Goal: Task Accomplishment & Management: Manage account settings

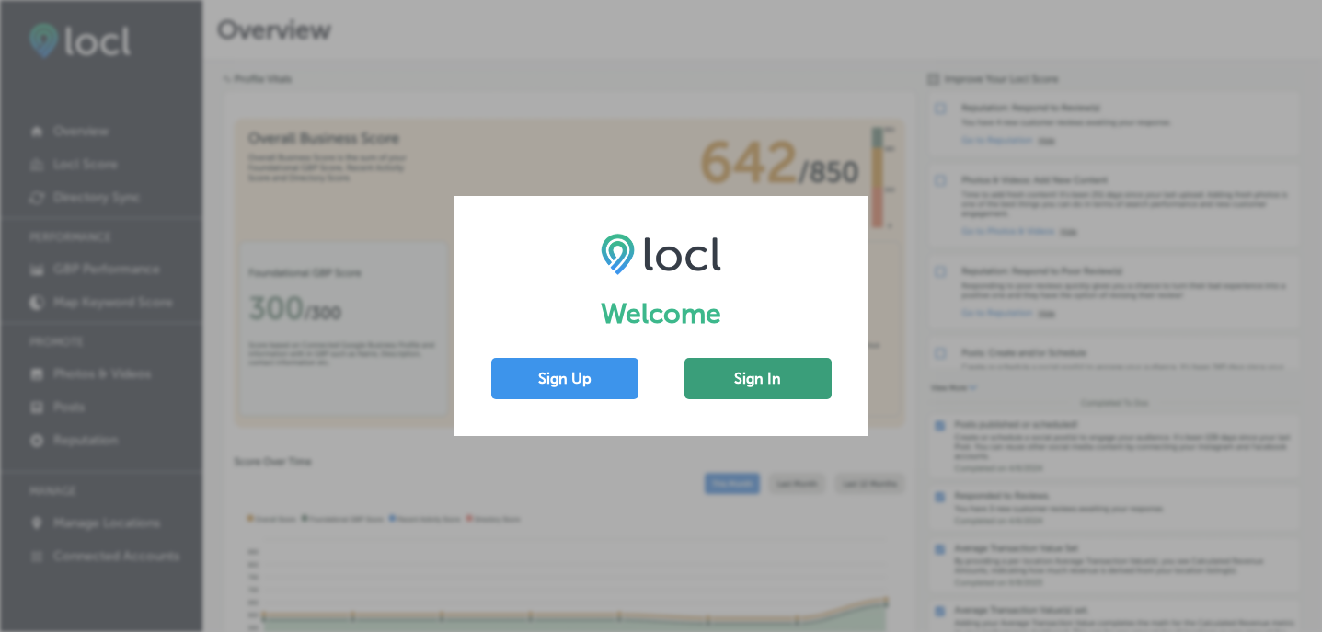
click at [700, 369] on button "Sign In" at bounding box center [757, 378] width 147 height 41
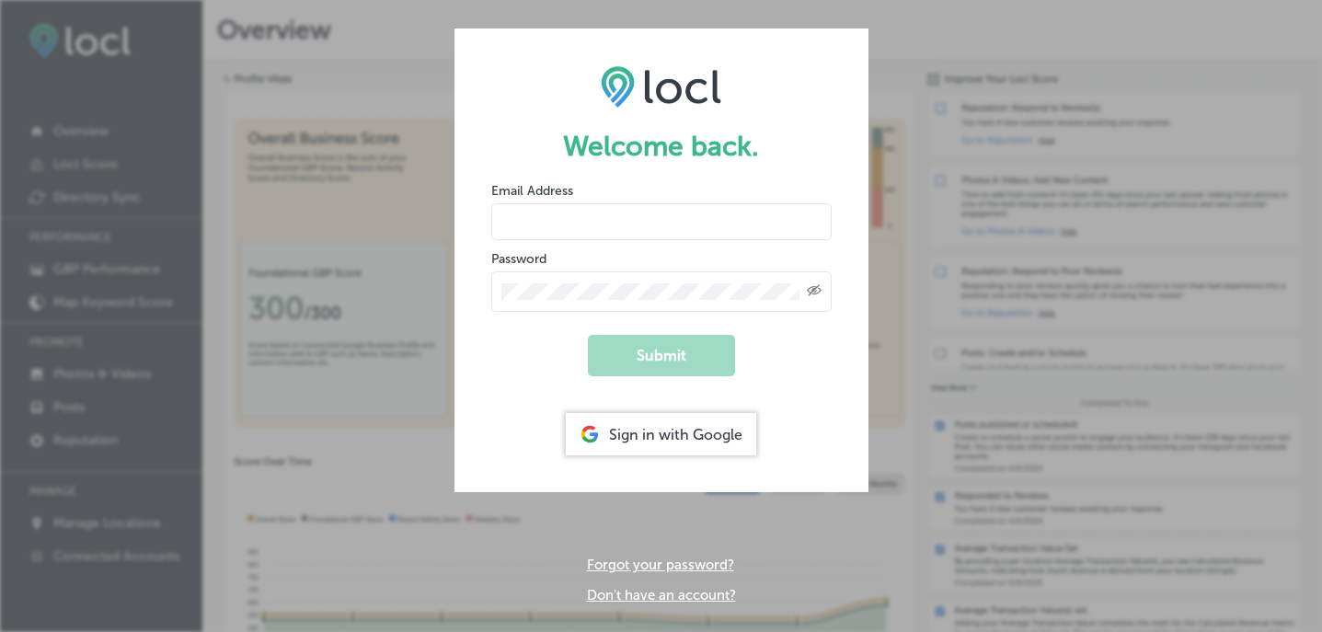
click at [637, 447] on div "Sign in with Google" at bounding box center [661, 434] width 190 height 42
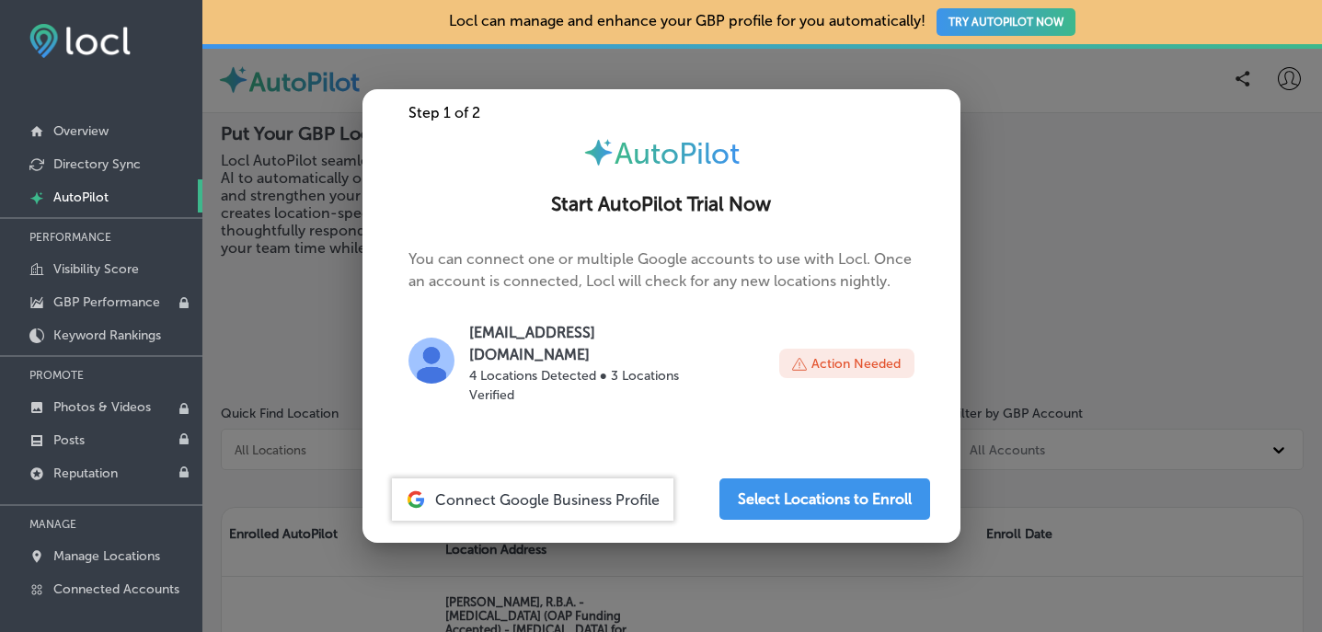
click at [528, 491] on span "Connect Google Business Profile" at bounding box center [547, 499] width 224 height 17
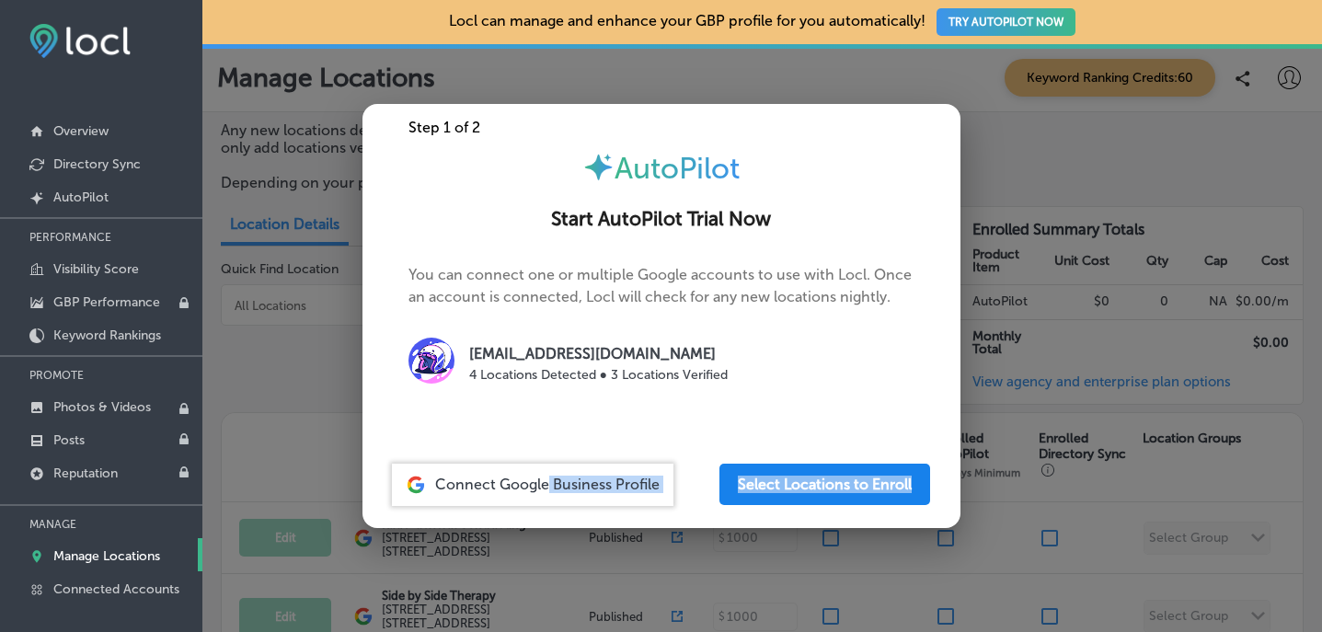
drag, startPoint x: 545, startPoint y: 492, endPoint x: 731, endPoint y: 500, distance: 186.0
click at [732, 500] on div "Connect Google Business Profile Select Locations to Enroll" at bounding box center [661, 485] width 583 height 42
click at [763, 496] on button "Select Locations to Enroll" at bounding box center [824, 484] width 211 height 41
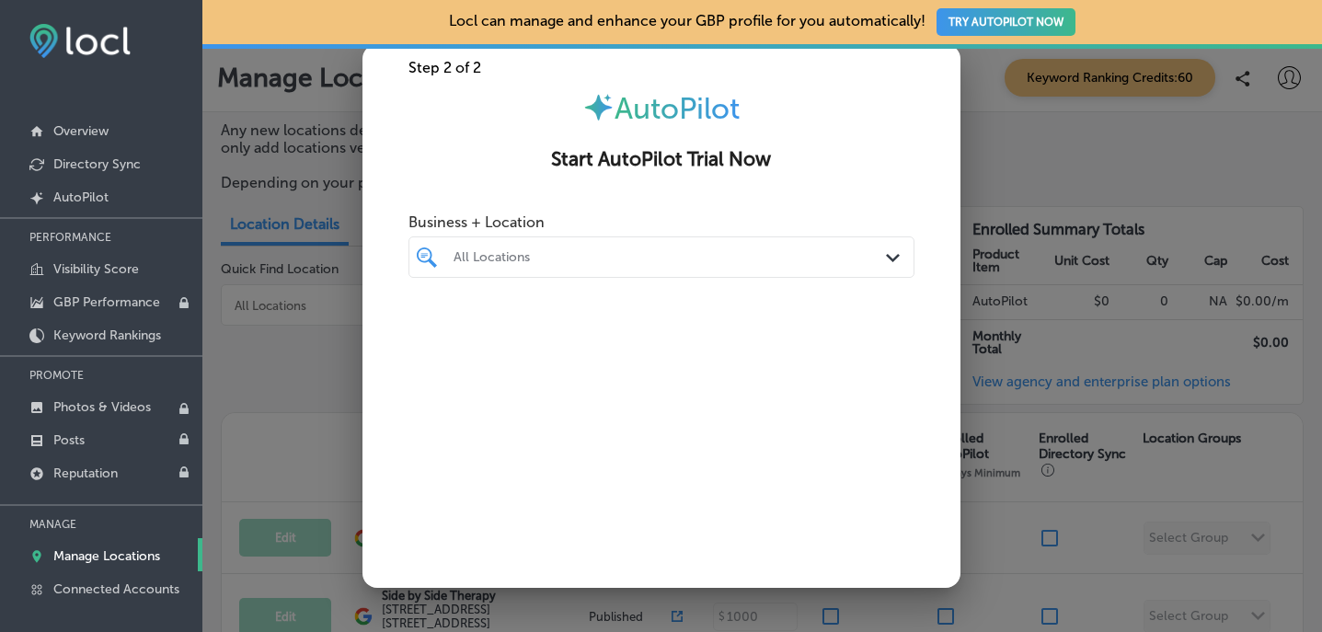
click at [595, 277] on div "All Locations Path Created with Sketch." at bounding box center [661, 256] width 506 height 41
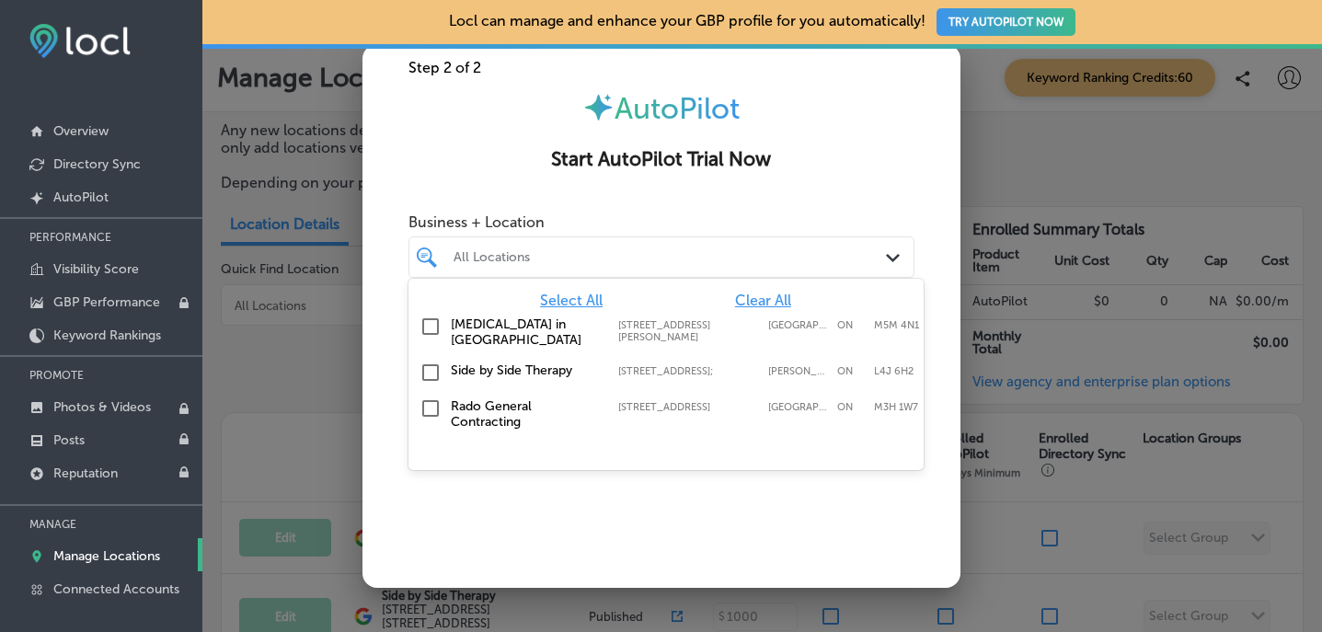
click at [435, 321] on input "checkbox" at bounding box center [430, 327] width 22 height 22
click at [433, 362] on input "checkbox" at bounding box center [430, 373] width 22 height 22
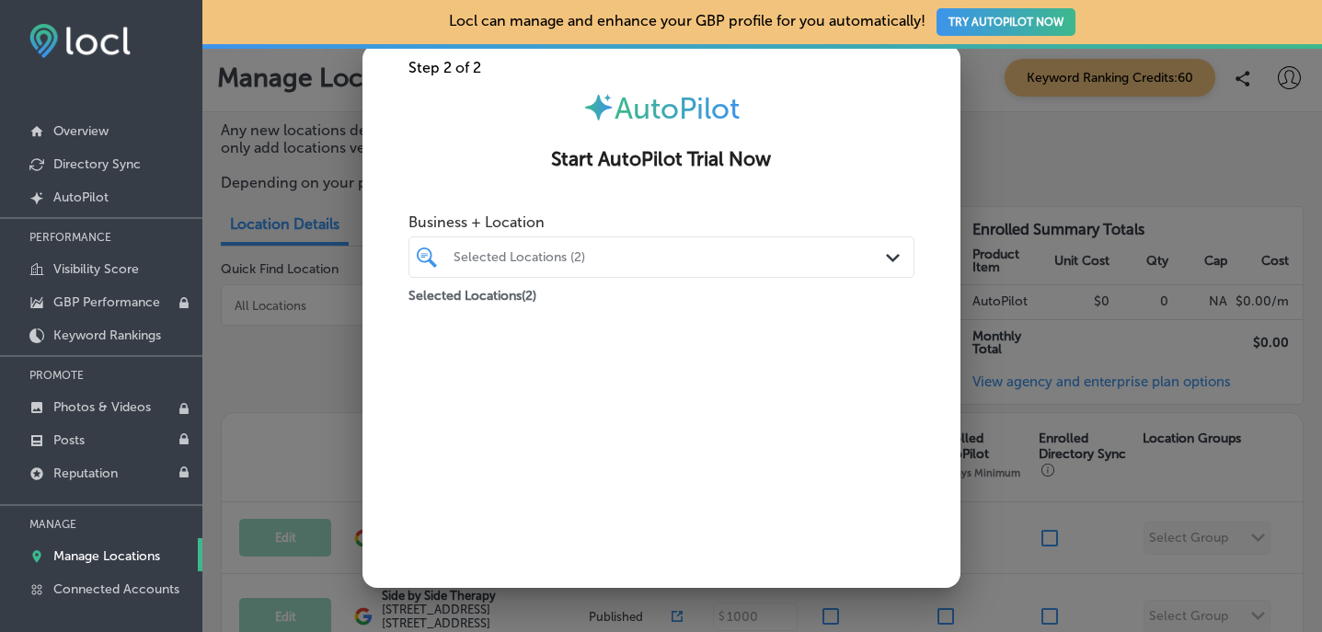
click at [650, 213] on span "Business + Location" at bounding box center [661, 221] width 506 height 17
click at [731, 139] on div "Start AutoPilot Trial Now" at bounding box center [661, 150] width 598 height 49
click at [821, 126] on div "Start AutoPilot Trial Now" at bounding box center [661, 150] width 598 height 49
click at [947, 159] on div "Start AutoPilot Trial Now" at bounding box center [661, 150] width 598 height 49
click at [989, 168] on div at bounding box center [661, 316] width 1322 height 632
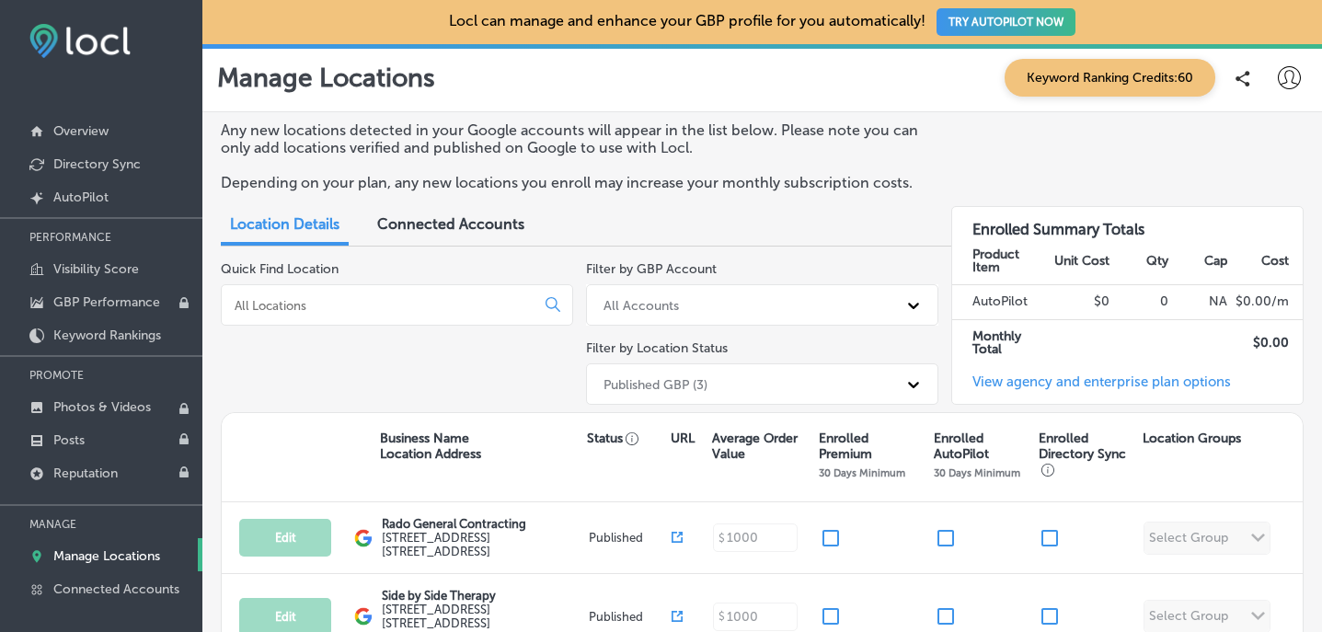
click at [1025, 19] on button "TRY AUTOPILOT NOW" at bounding box center [1005, 22] width 139 height 28
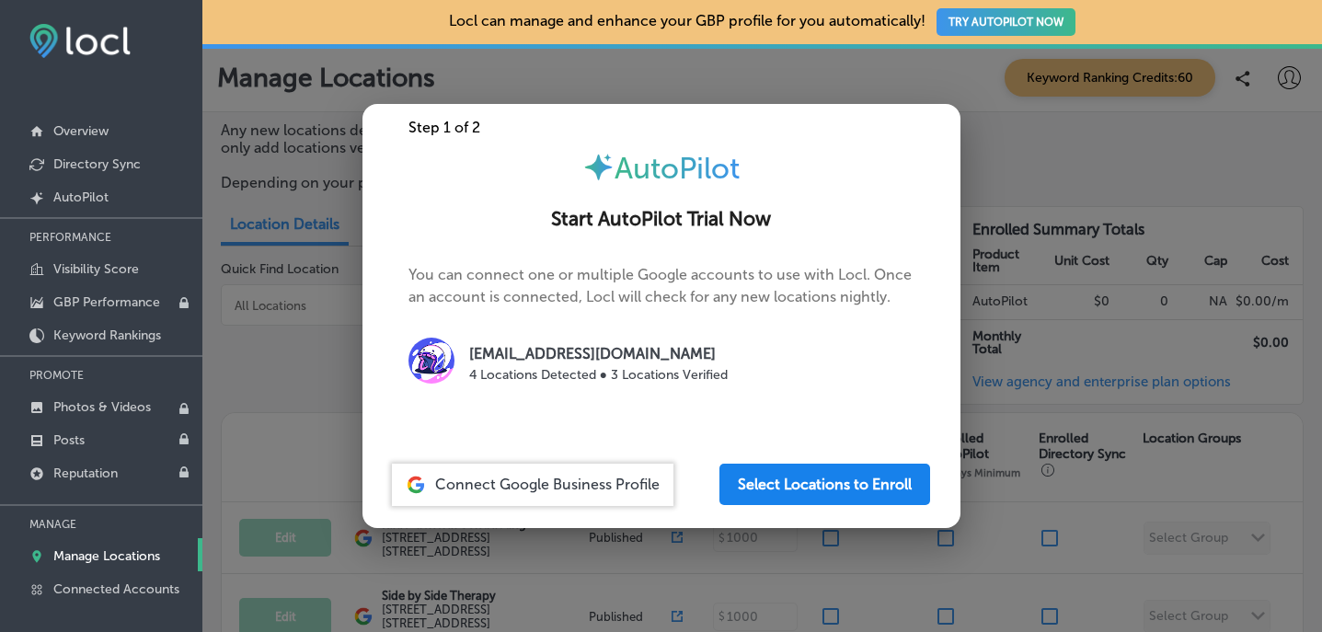
click at [761, 491] on button "Select Locations to Enroll" at bounding box center [824, 484] width 211 height 41
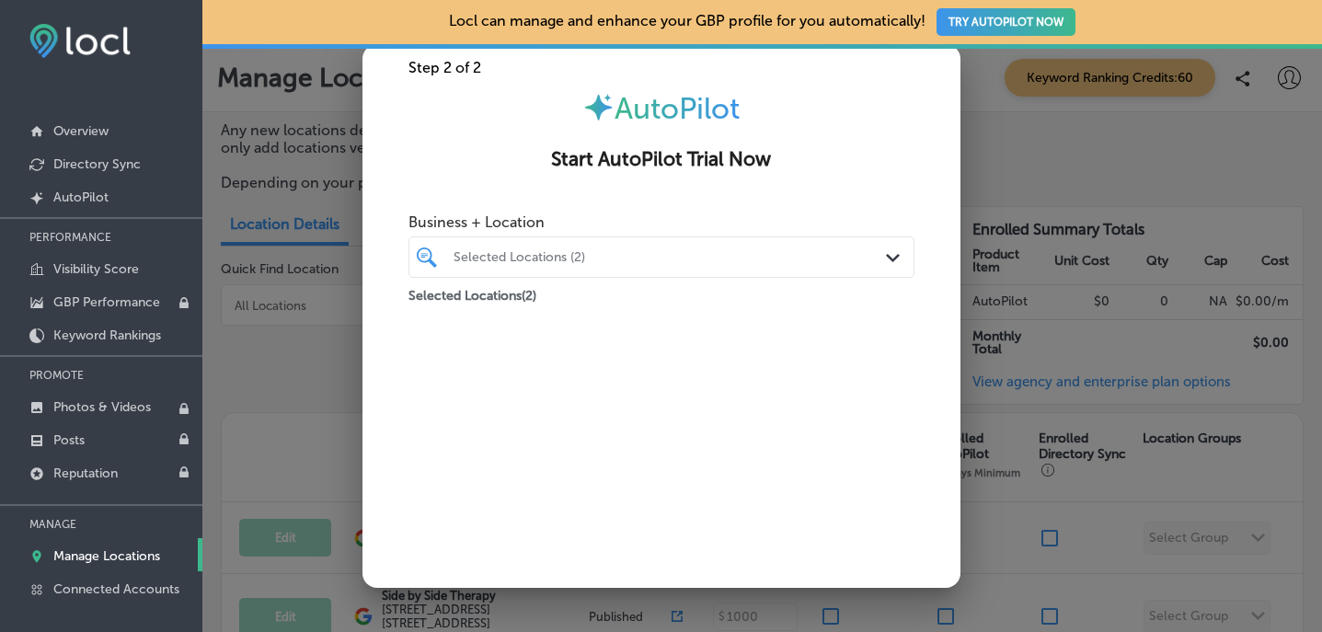
scroll to position [86, 0]
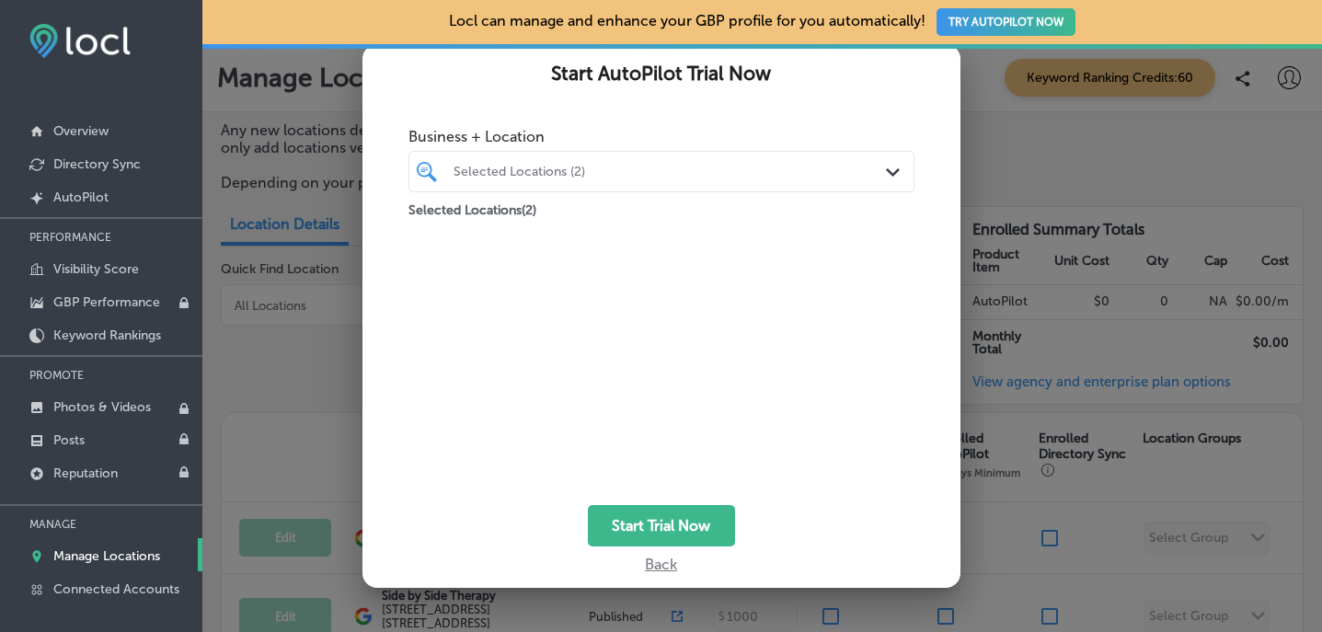
click at [523, 180] on div at bounding box center [640, 171] width 377 height 25
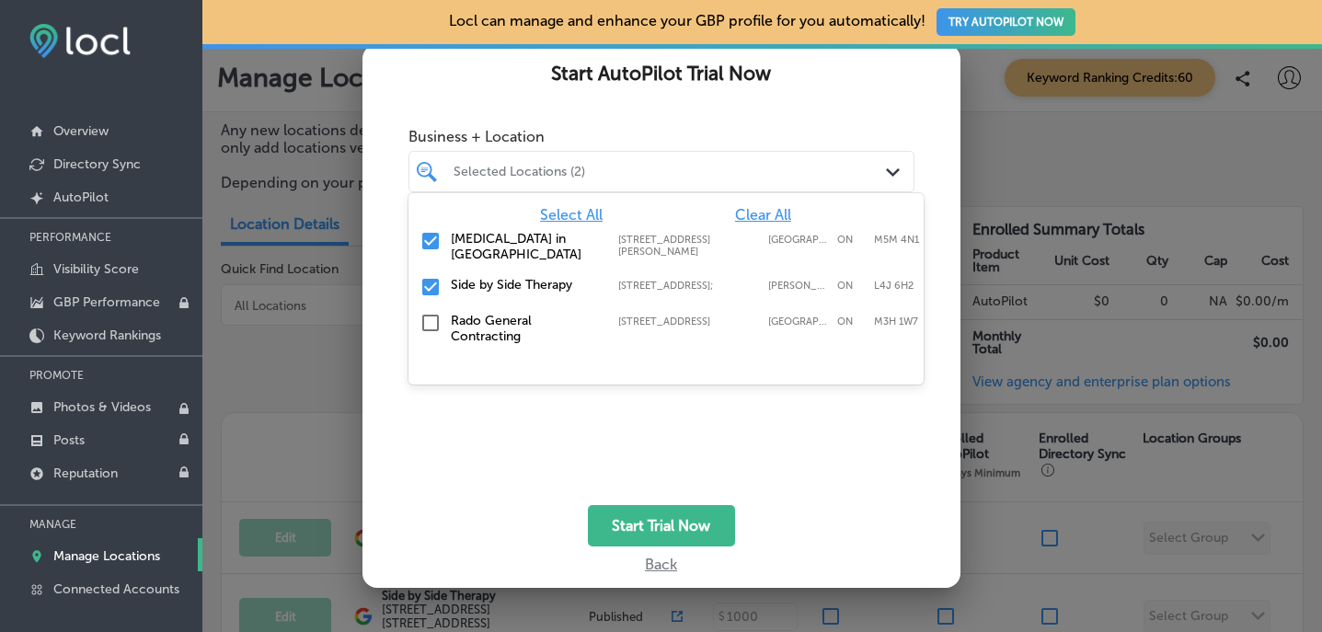
click at [523, 180] on div at bounding box center [640, 171] width 377 height 25
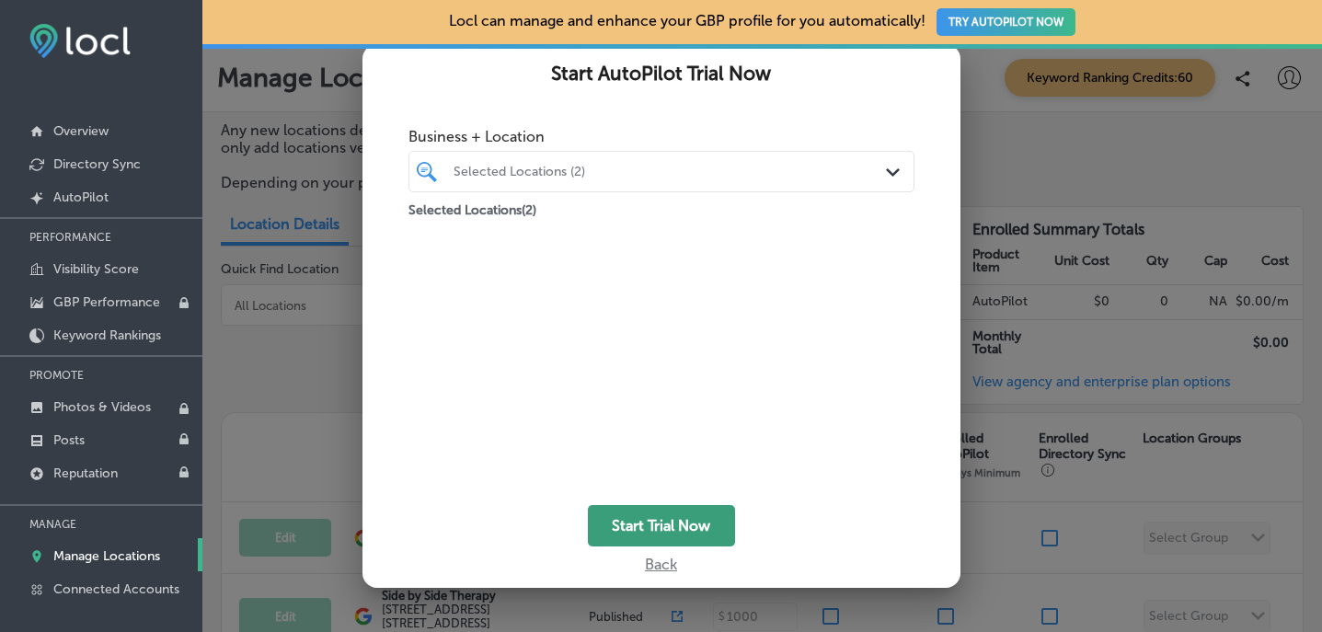
click at [646, 523] on button "Start Trial Now" at bounding box center [661, 525] width 147 height 41
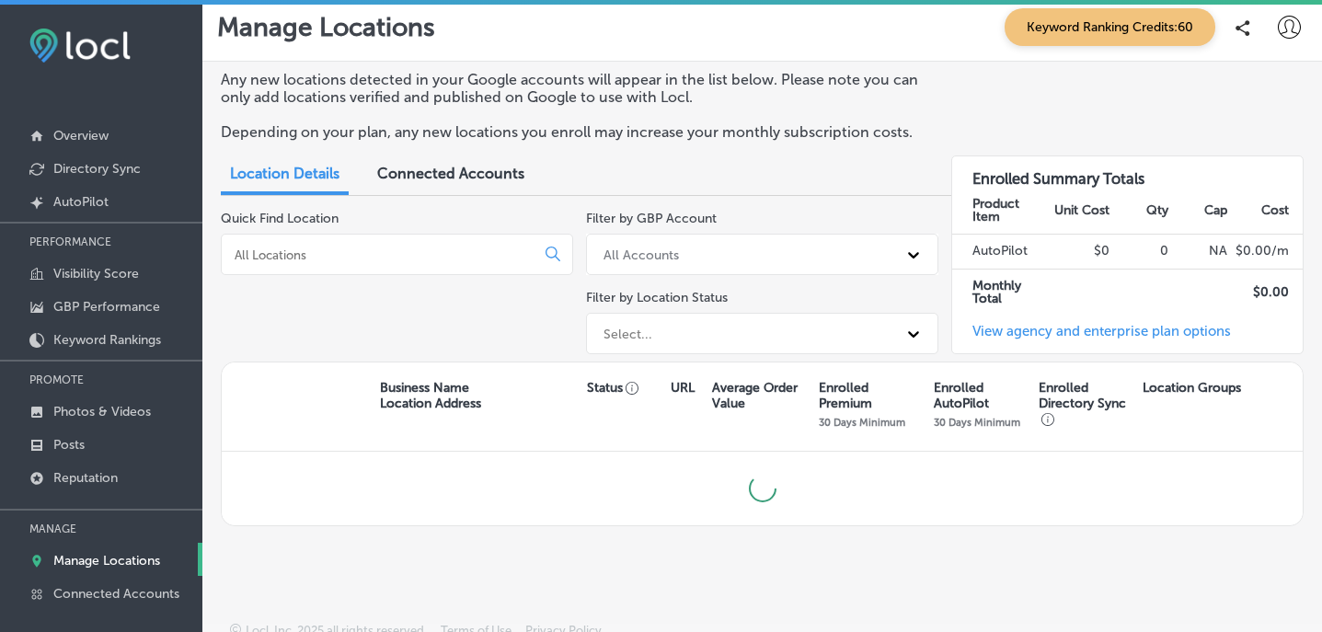
scroll to position [19, 0]
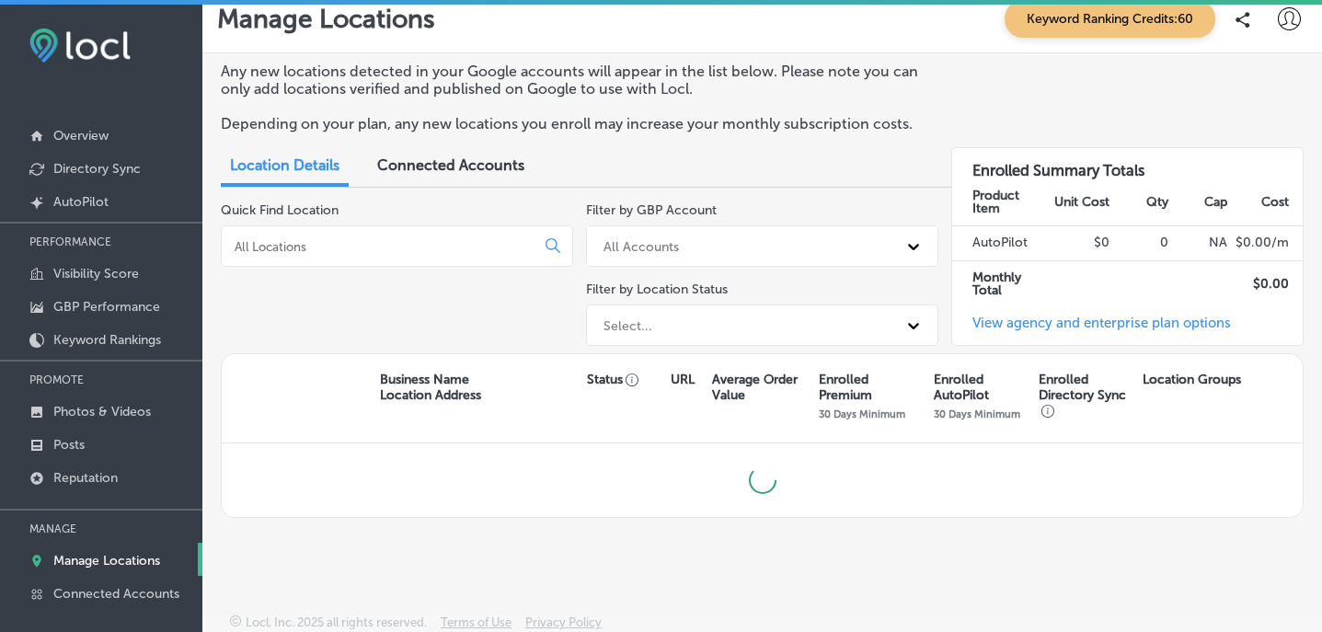
click at [522, 248] on input at bounding box center [382, 246] width 298 height 17
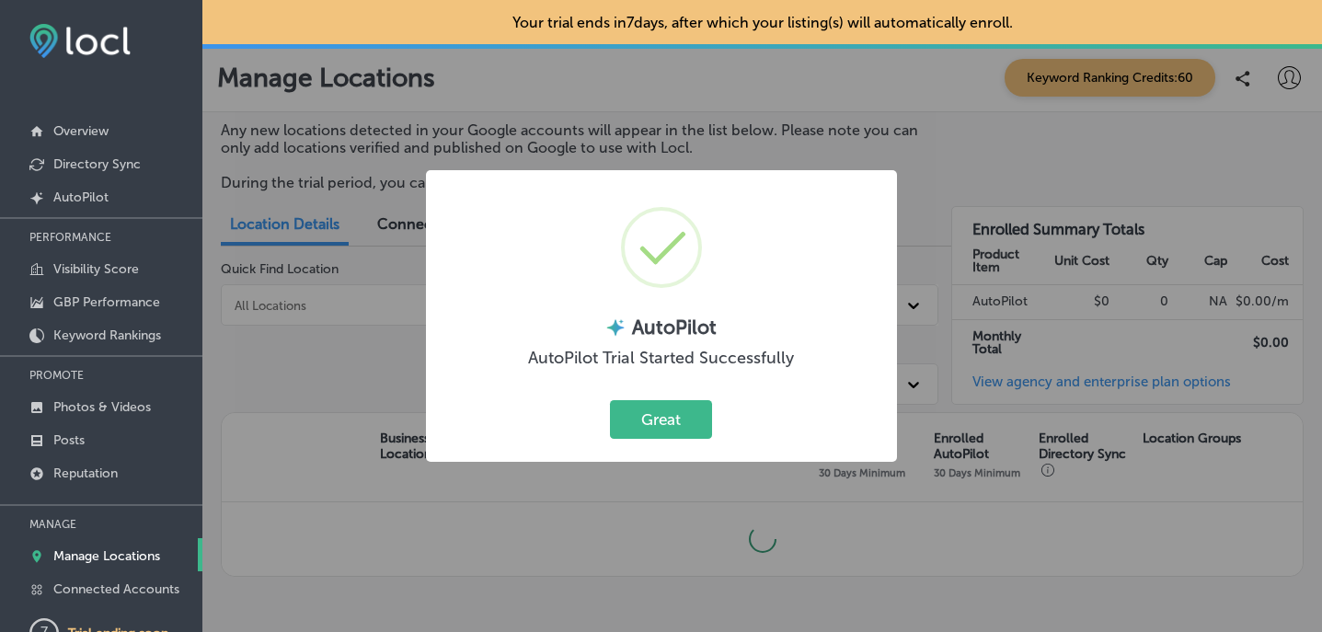
click at [493, 252] on div "×" at bounding box center [661, 252] width 434 height 127
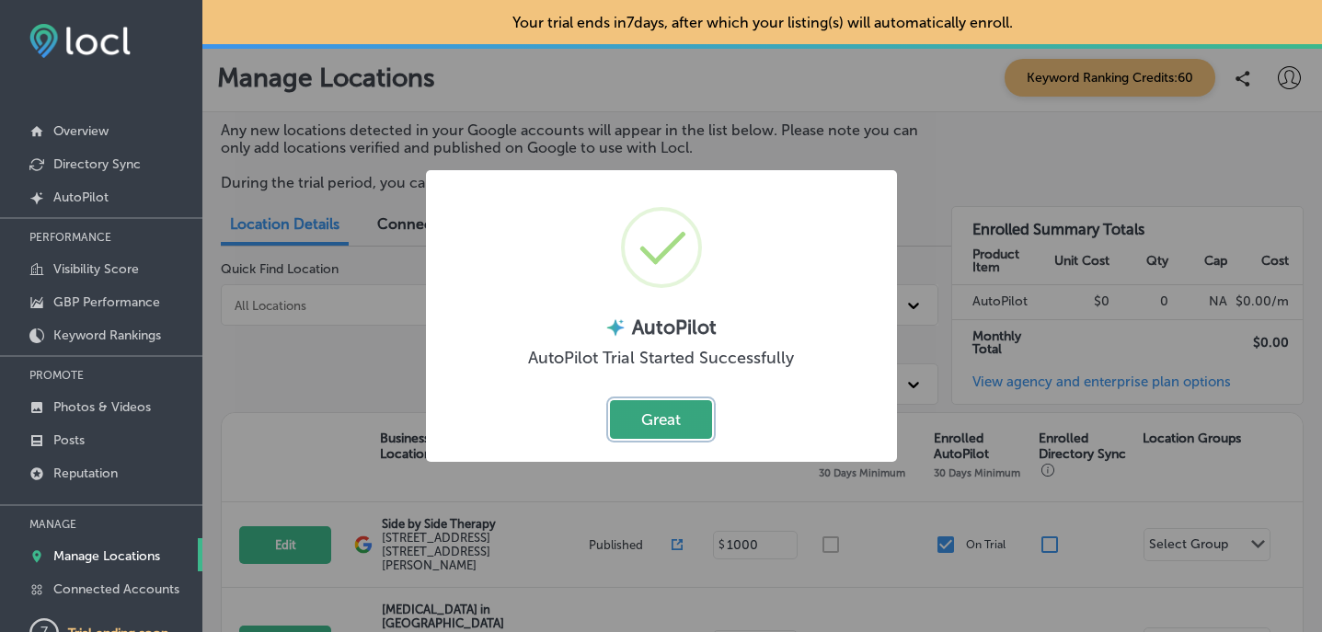
click at [653, 410] on button "Great" at bounding box center [661, 419] width 102 height 38
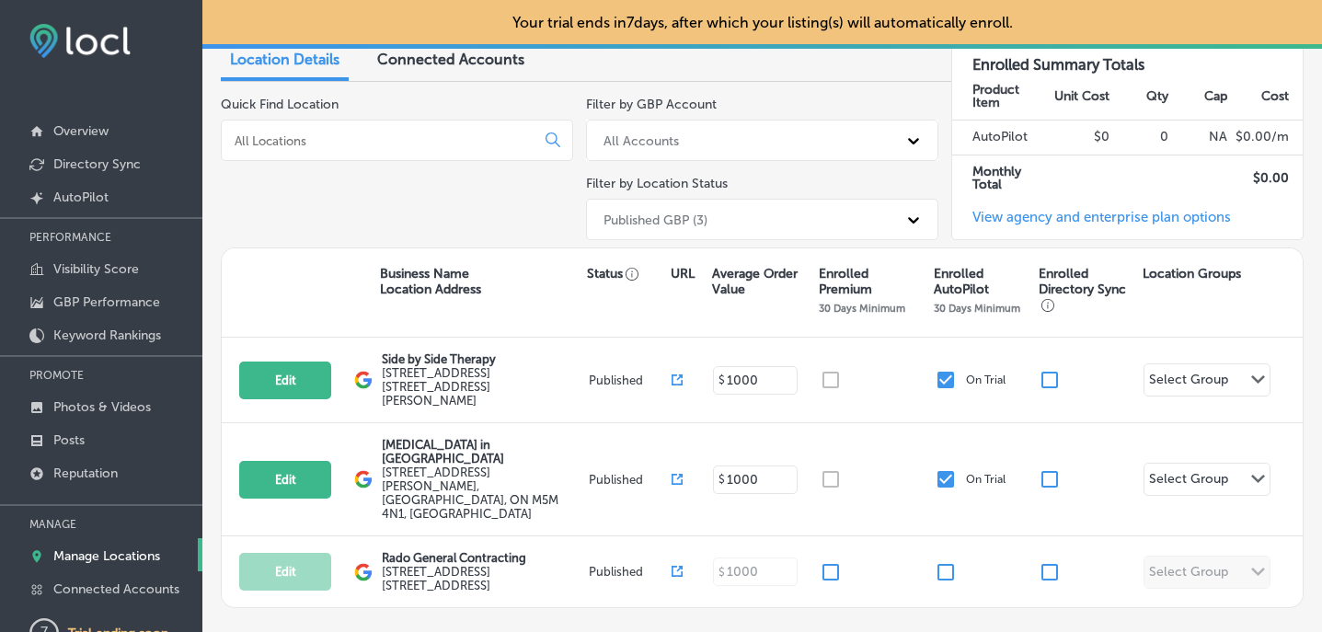
scroll to position [166, 0]
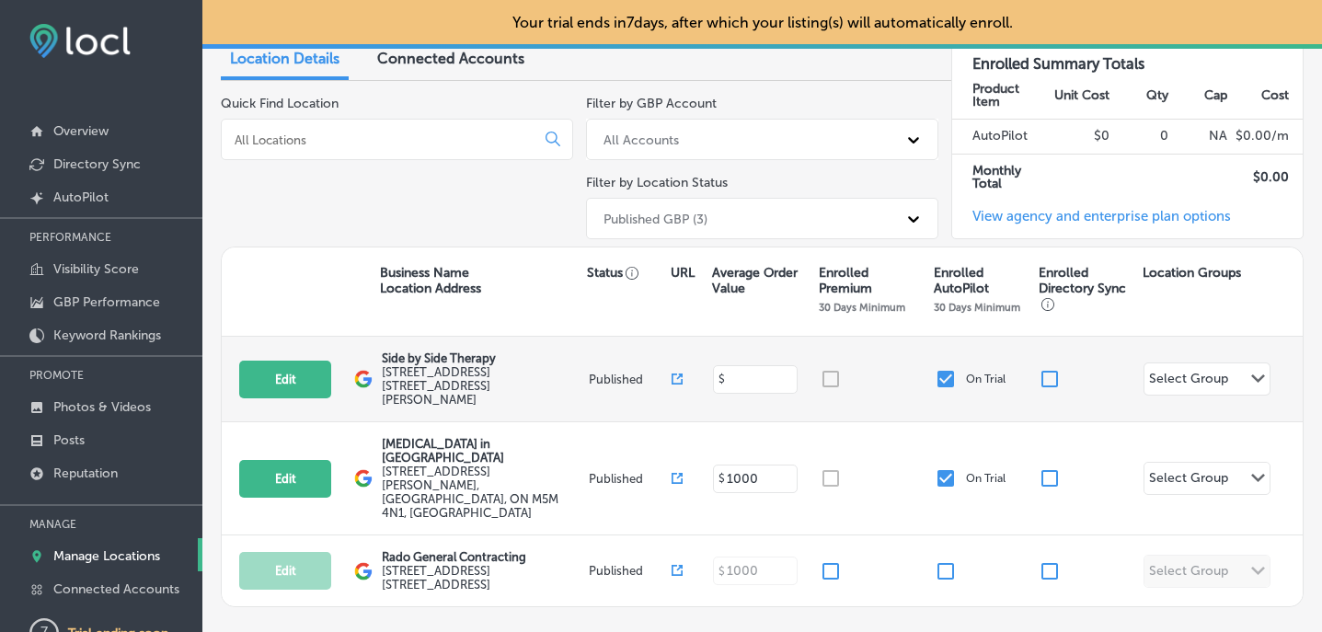
drag, startPoint x: 761, startPoint y: 373, endPoint x: 729, endPoint y: 368, distance: 31.6
click at [729, 371] on input at bounding box center [758, 379] width 66 height 17
click at [740, 373] on input at bounding box center [758, 379] width 66 height 17
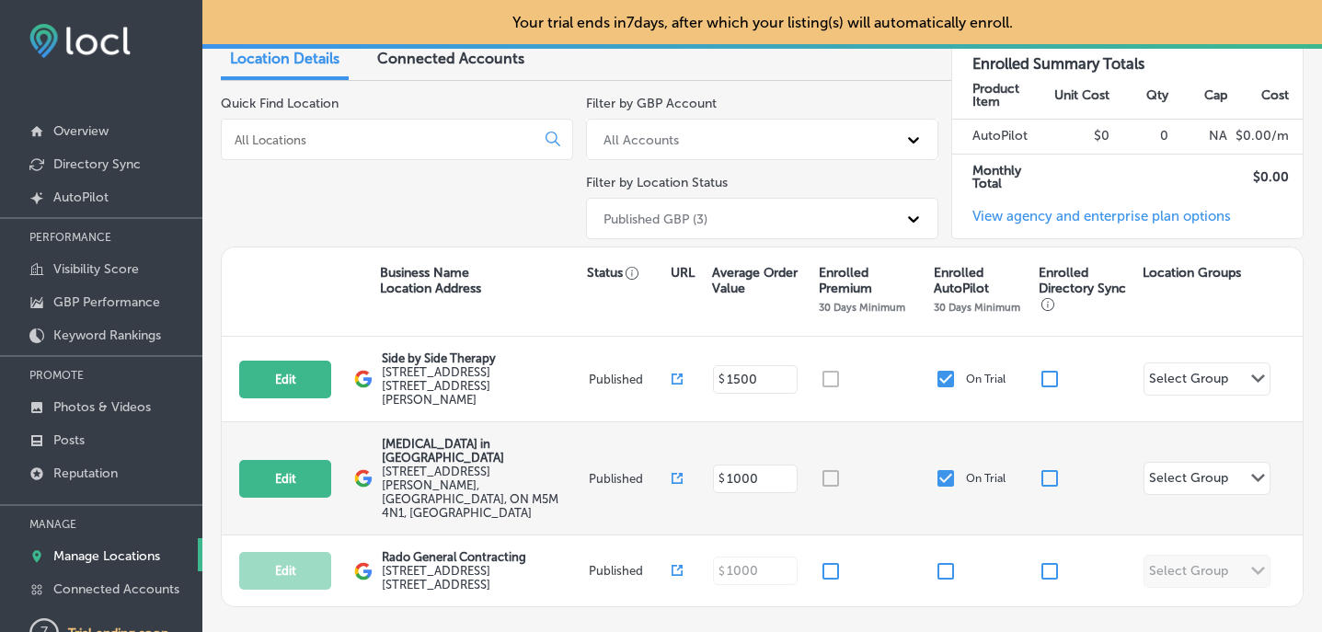
type input "1500"
drag, startPoint x: 770, startPoint y: 446, endPoint x: 695, endPoint y: 438, distance: 75.9
click at [695, 438] on div "Edit This location is not published yet. ABA Therapy in Toronto 271 Ridley Blvd…" at bounding box center [762, 478] width 1081 height 113
type input "1000"
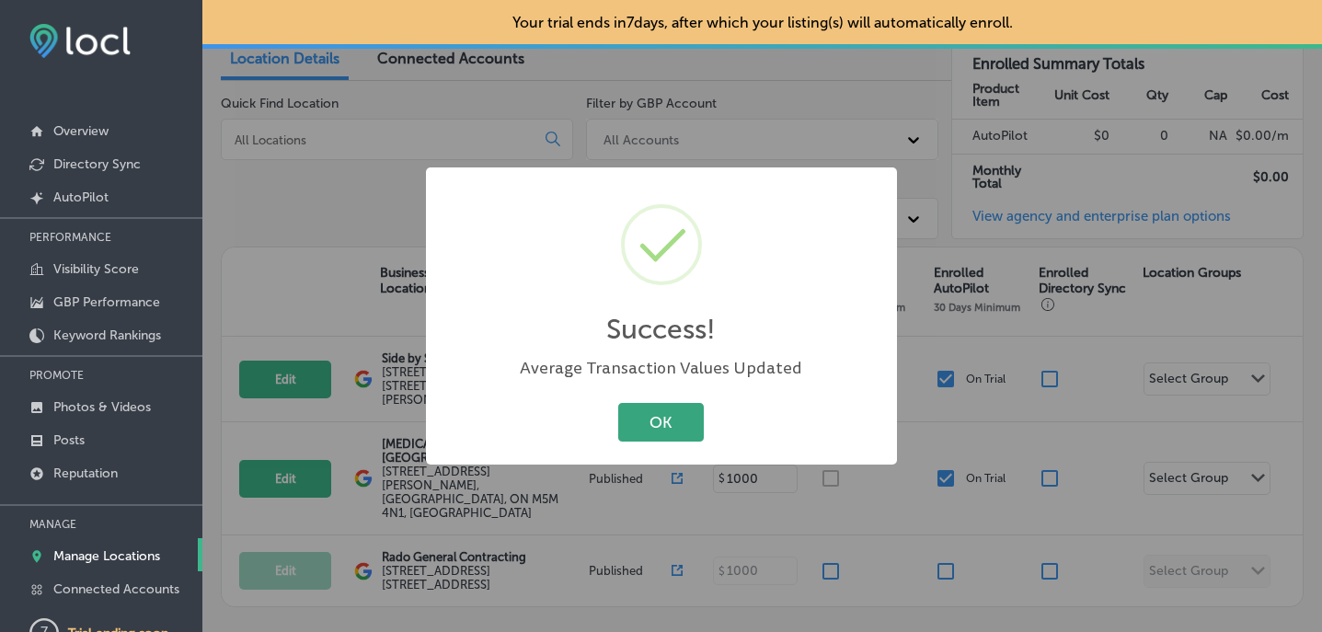
click at [691, 435] on button "OK" at bounding box center [661, 422] width 86 height 38
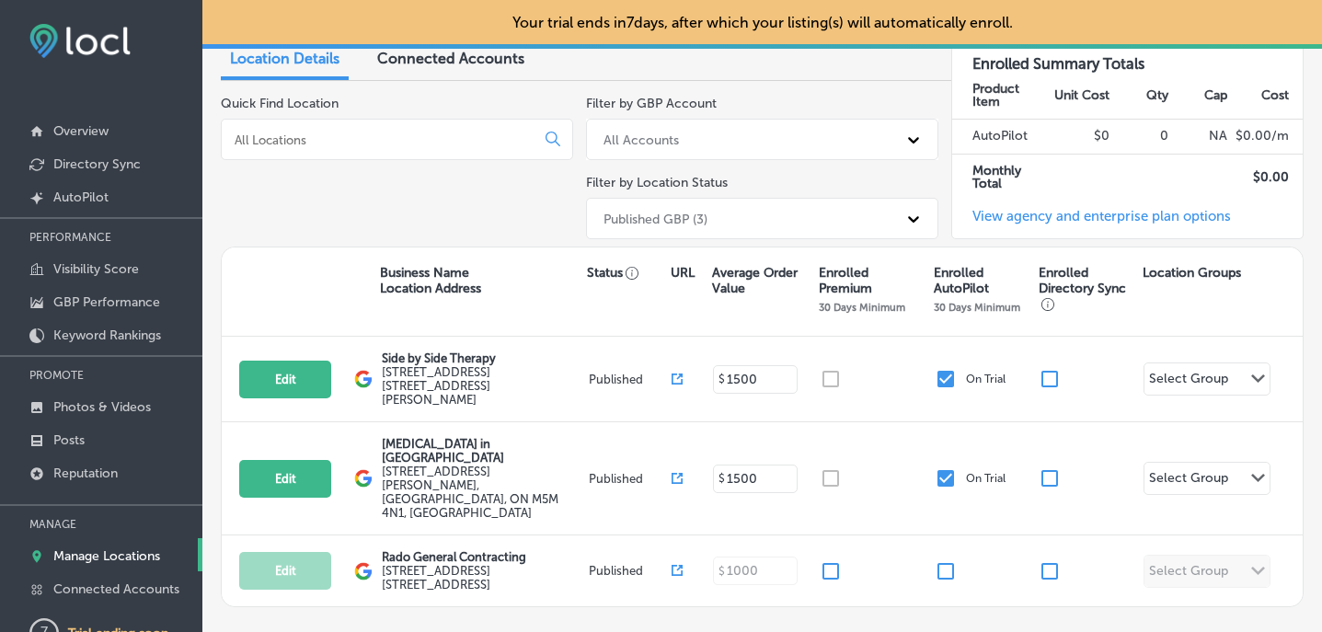
type input "1500"
click at [766, 305] on div "Business Name Location Address Status URL Average Order Value Enrolled Premium …" at bounding box center [762, 291] width 1081 height 89
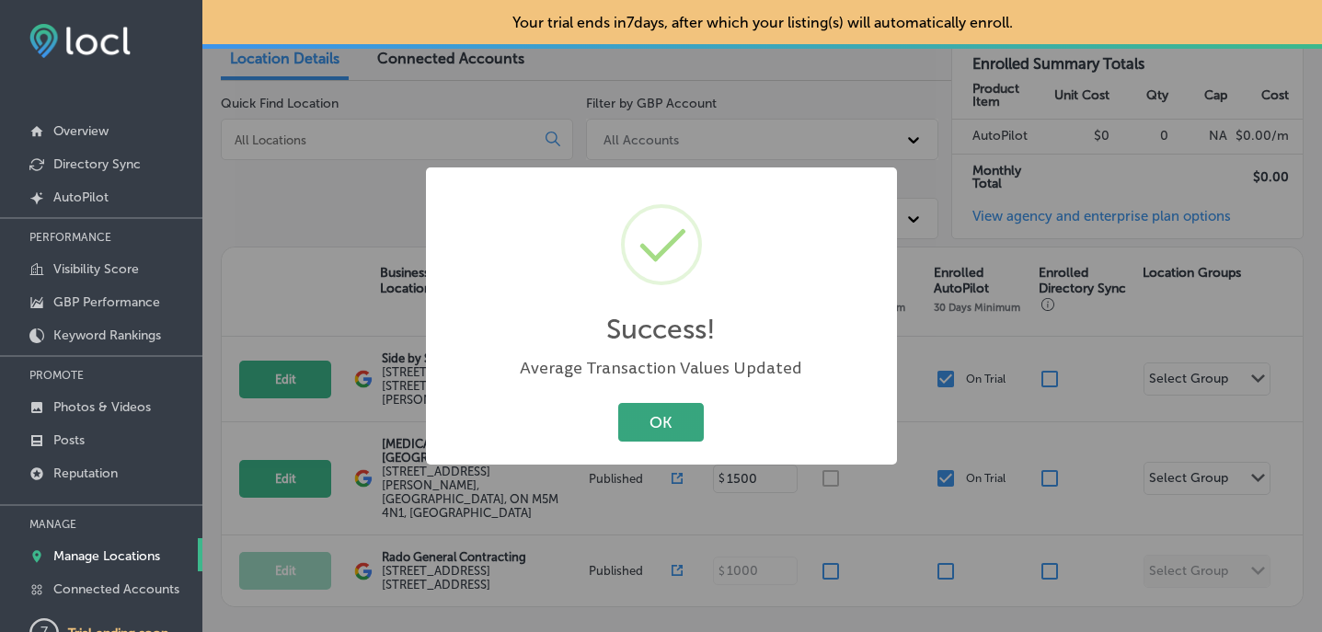
click at [690, 415] on button "OK" at bounding box center [661, 422] width 86 height 38
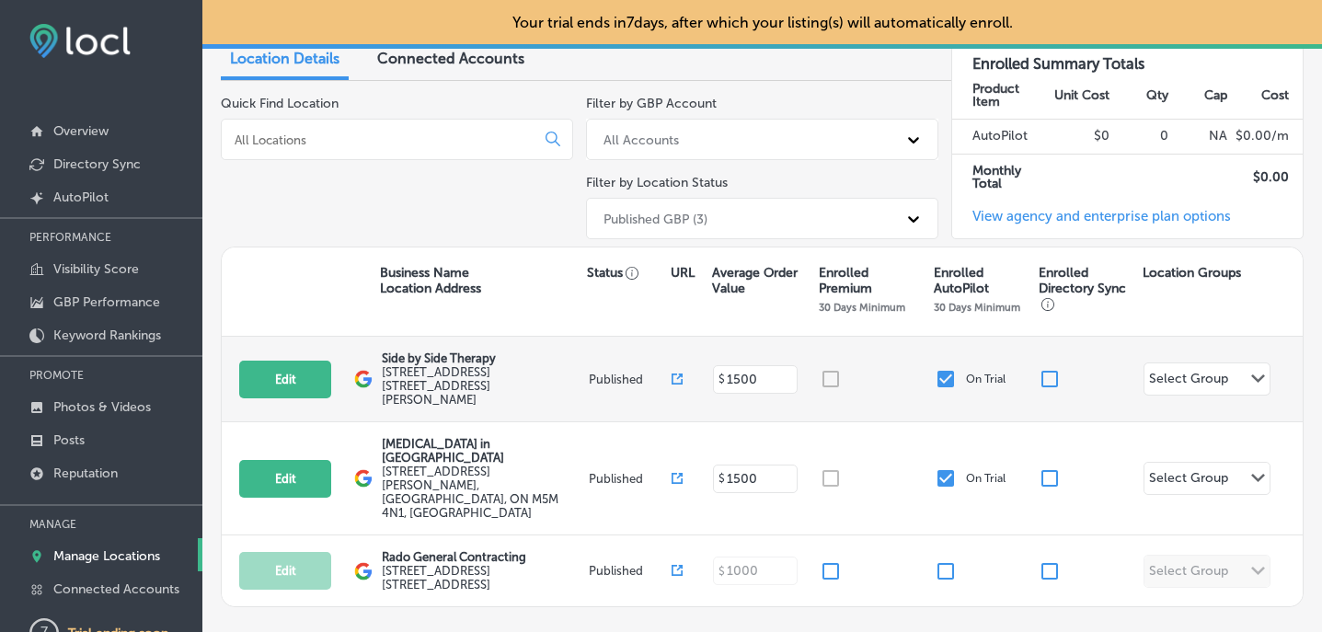
click at [1169, 371] on div "Select Group" at bounding box center [1188, 381] width 79 height 21
click at [1187, 445] on button "Add Group +" at bounding box center [1228, 445] width 147 height 40
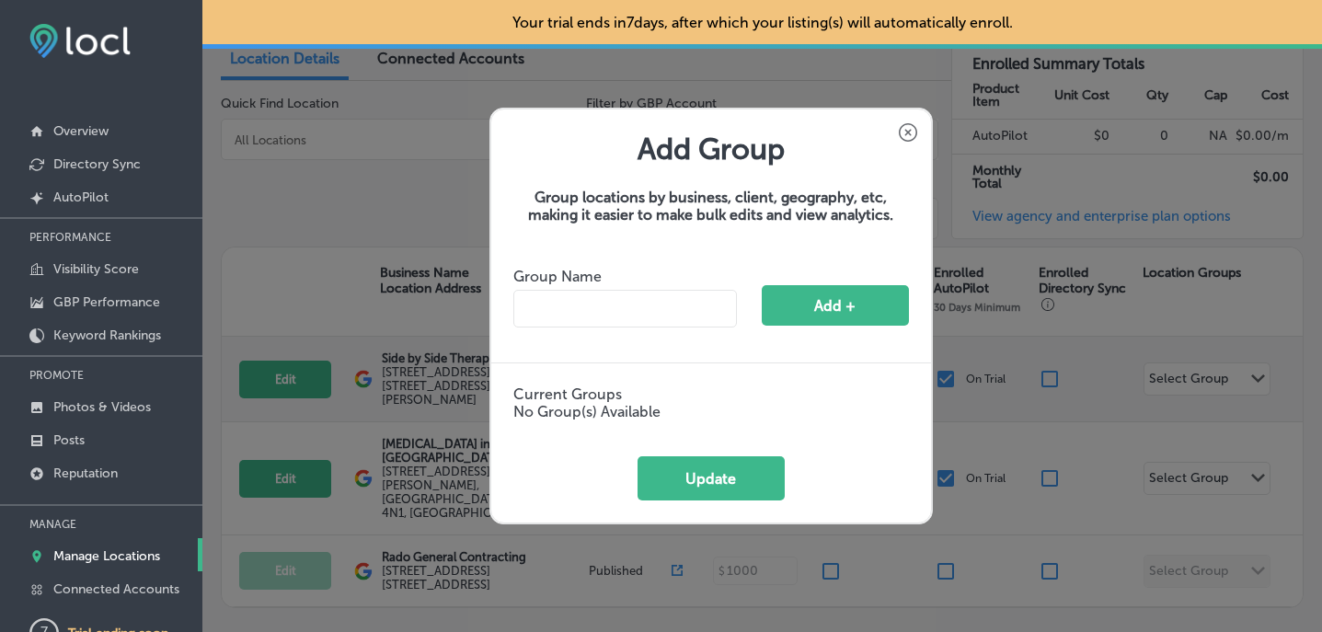
click at [684, 313] on input "text" at bounding box center [625, 309] width 224 height 38
type input "ABA Therapy"
click at [872, 296] on button "Add +" at bounding box center [835, 305] width 147 height 41
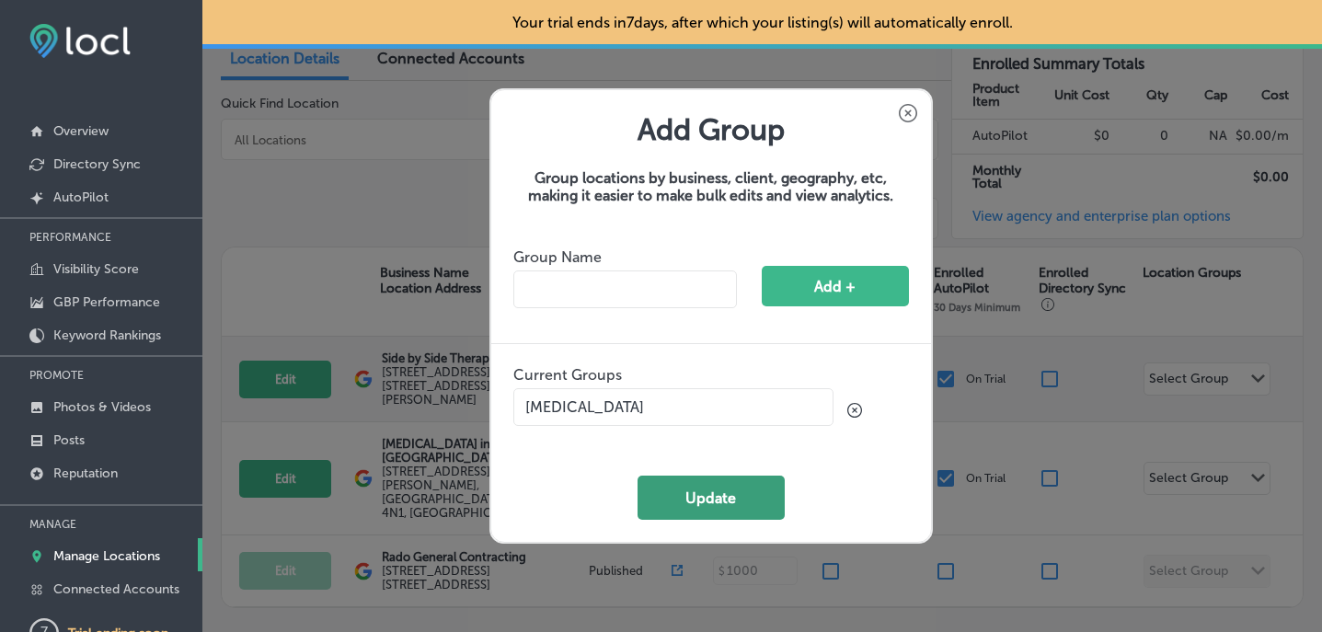
click at [709, 492] on button "Update" at bounding box center [710, 498] width 147 height 44
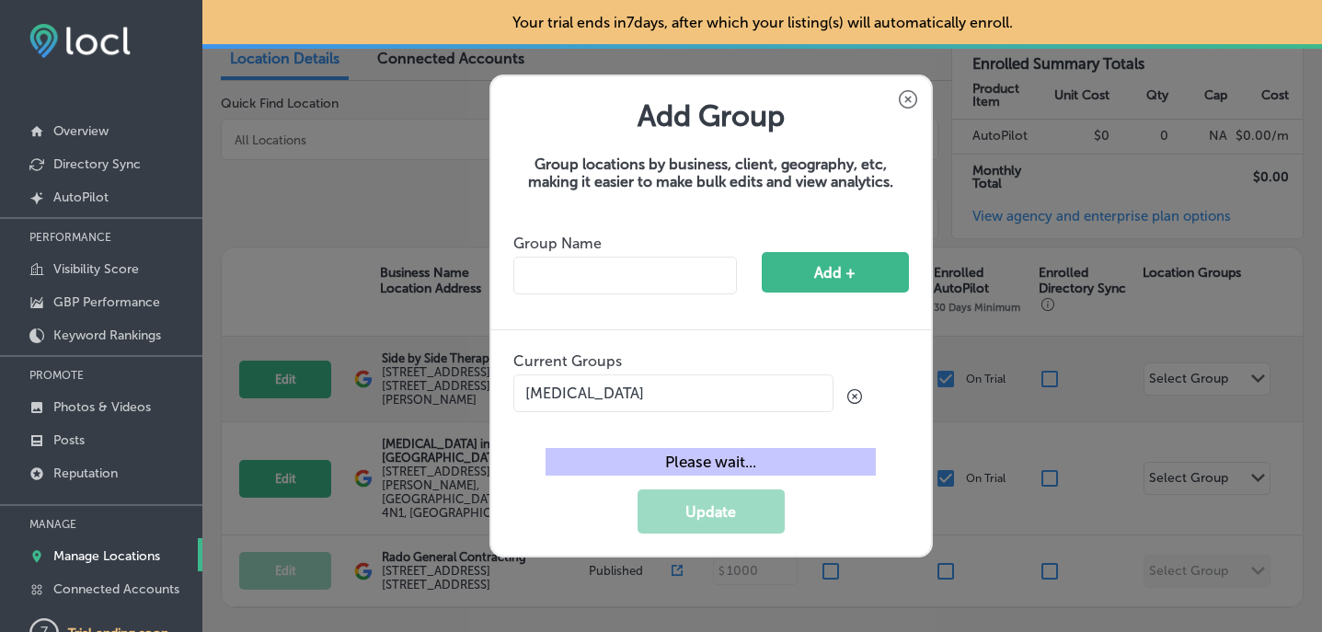
click at [901, 94] on icon at bounding box center [908, 99] width 18 height 18
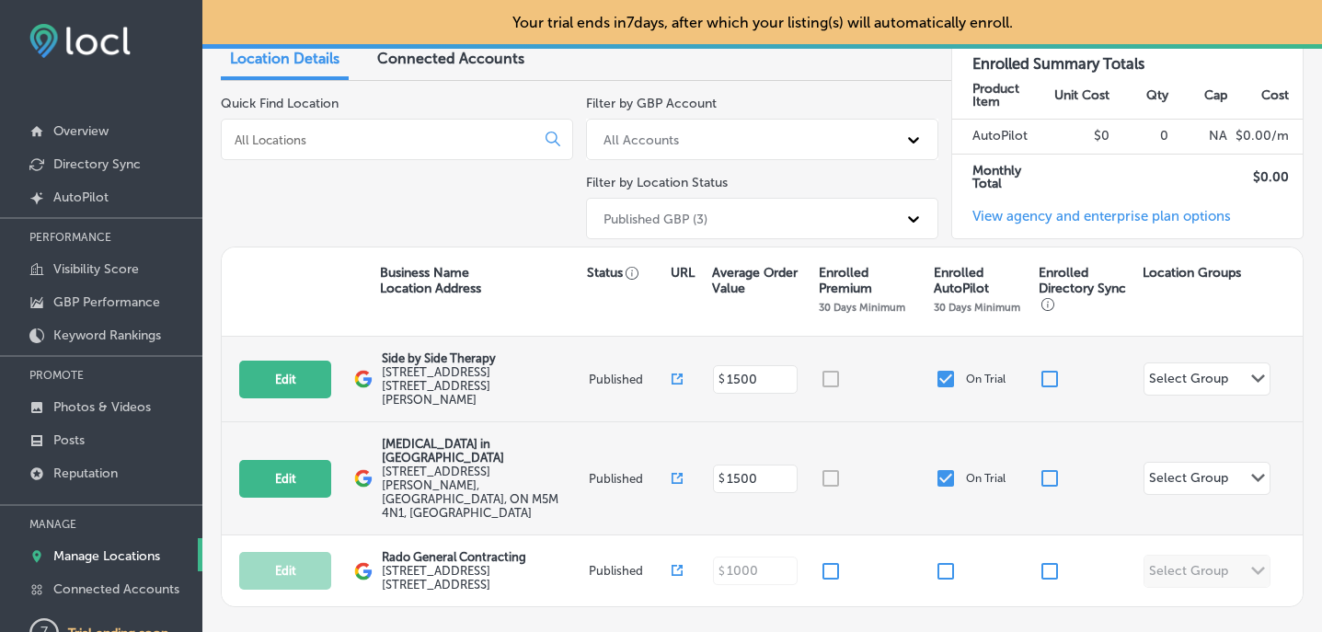
click at [1202, 423] on div "Edit This location is not published yet. ABA Therapy in Toronto 271 Ridley Blvd…" at bounding box center [762, 478] width 1081 height 113
click at [1200, 470] on div "Select Group" at bounding box center [1188, 480] width 79 height 21
click at [1189, 509] on button "Add Group +" at bounding box center [1228, 518] width 147 height 40
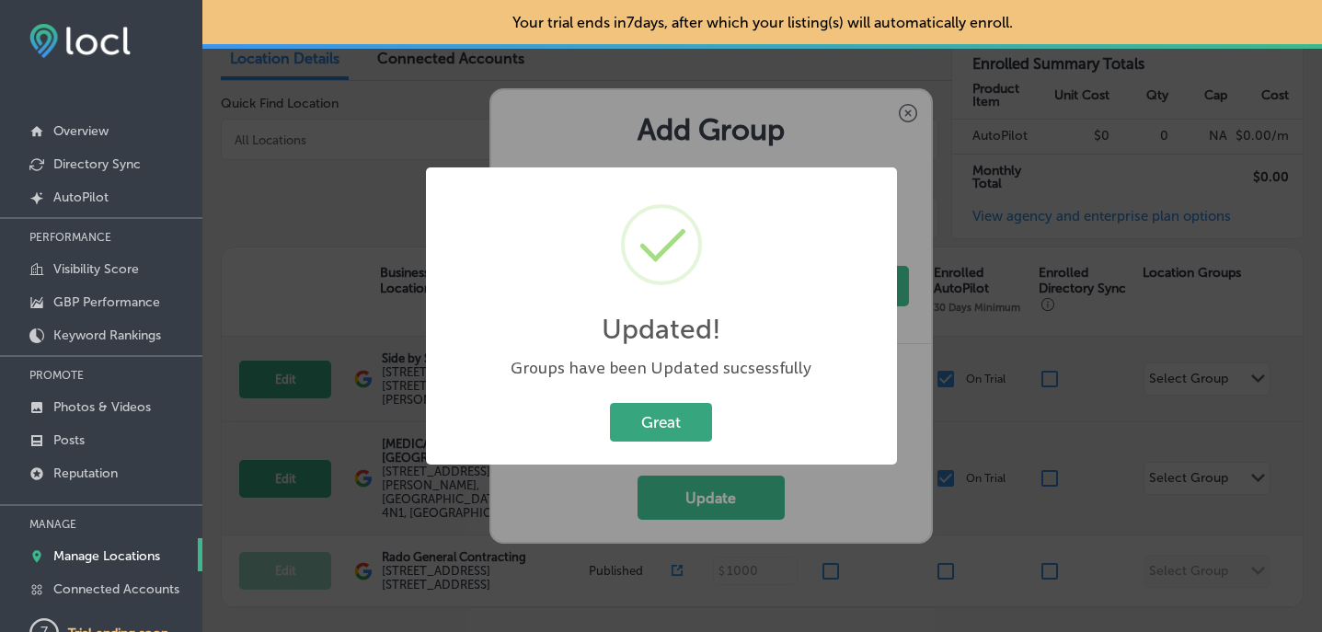
click at [678, 416] on button "Great" at bounding box center [661, 422] width 102 height 38
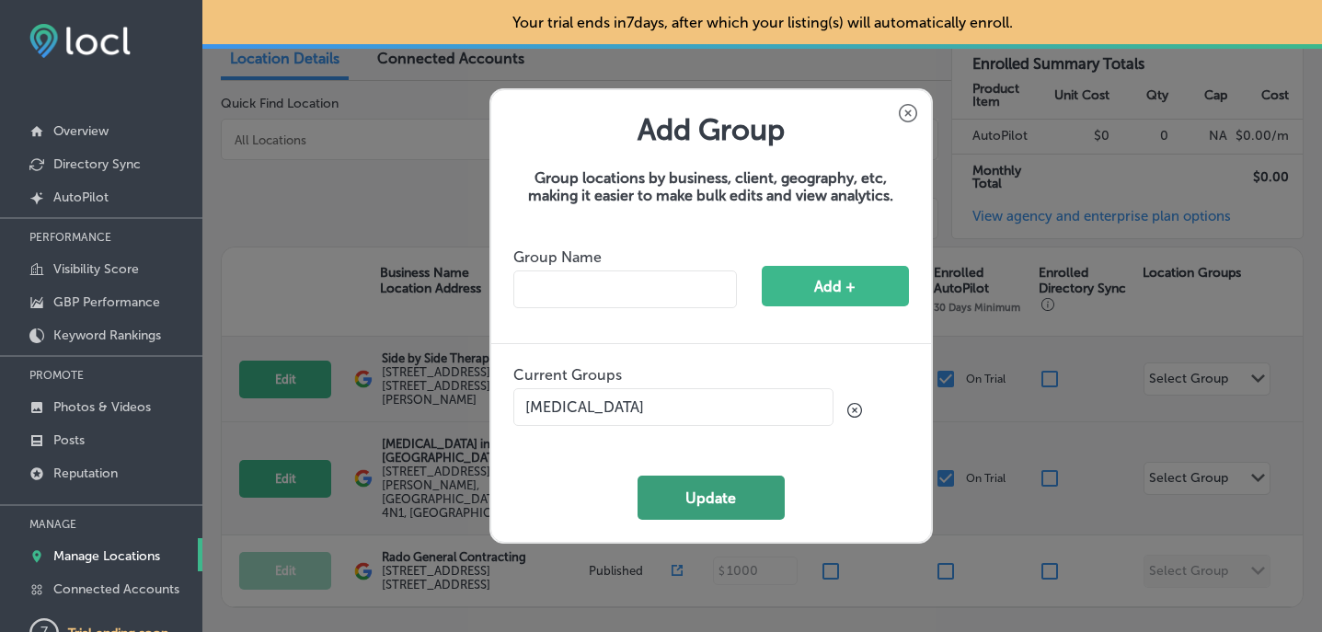
click at [700, 495] on button "Update" at bounding box center [710, 498] width 147 height 44
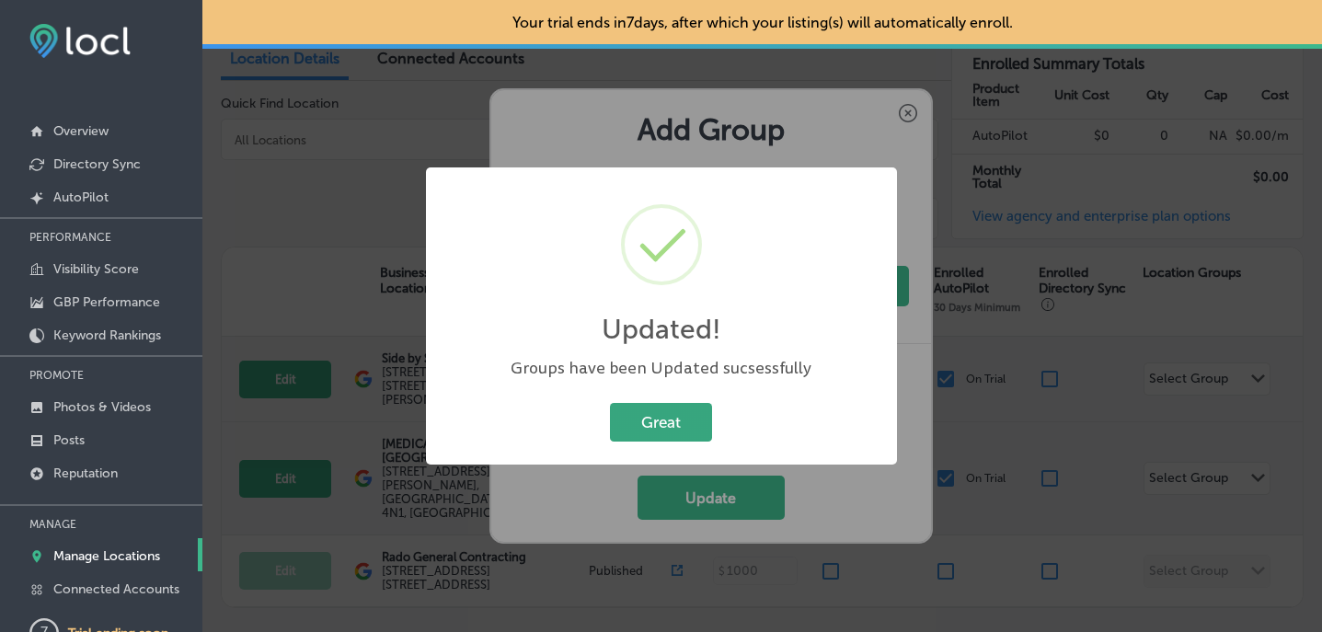
click at [683, 431] on button "Great" at bounding box center [661, 422] width 102 height 38
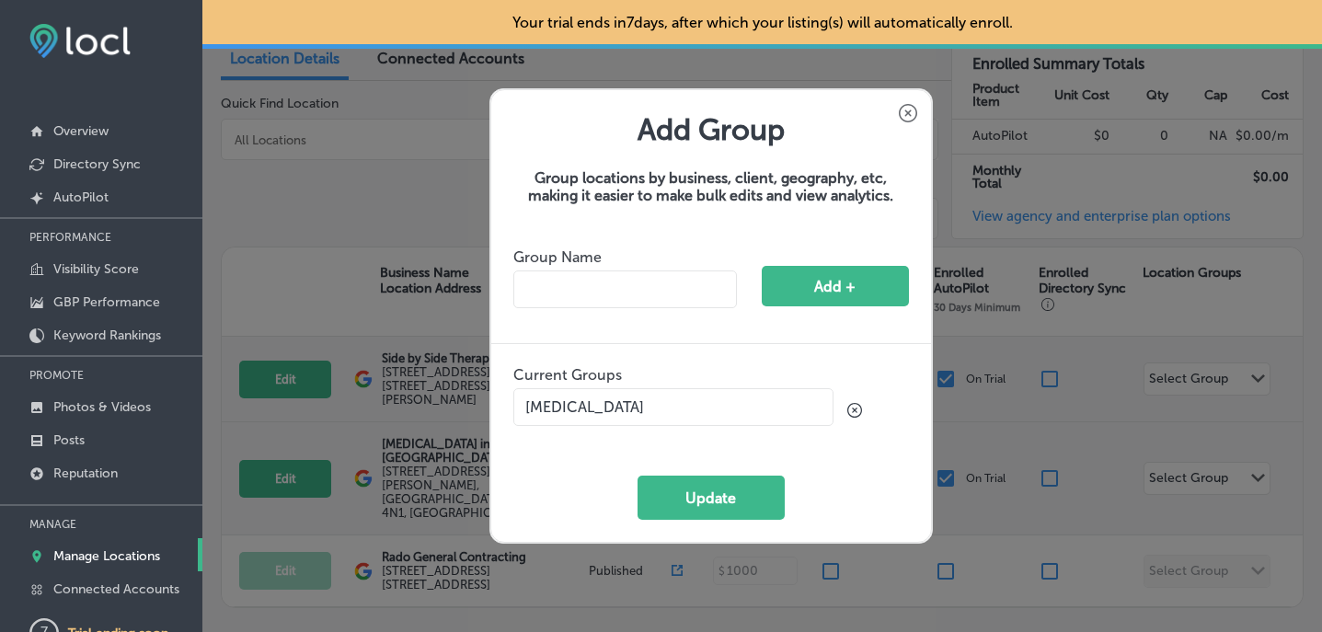
click at [909, 118] on icon at bounding box center [908, 113] width 18 height 18
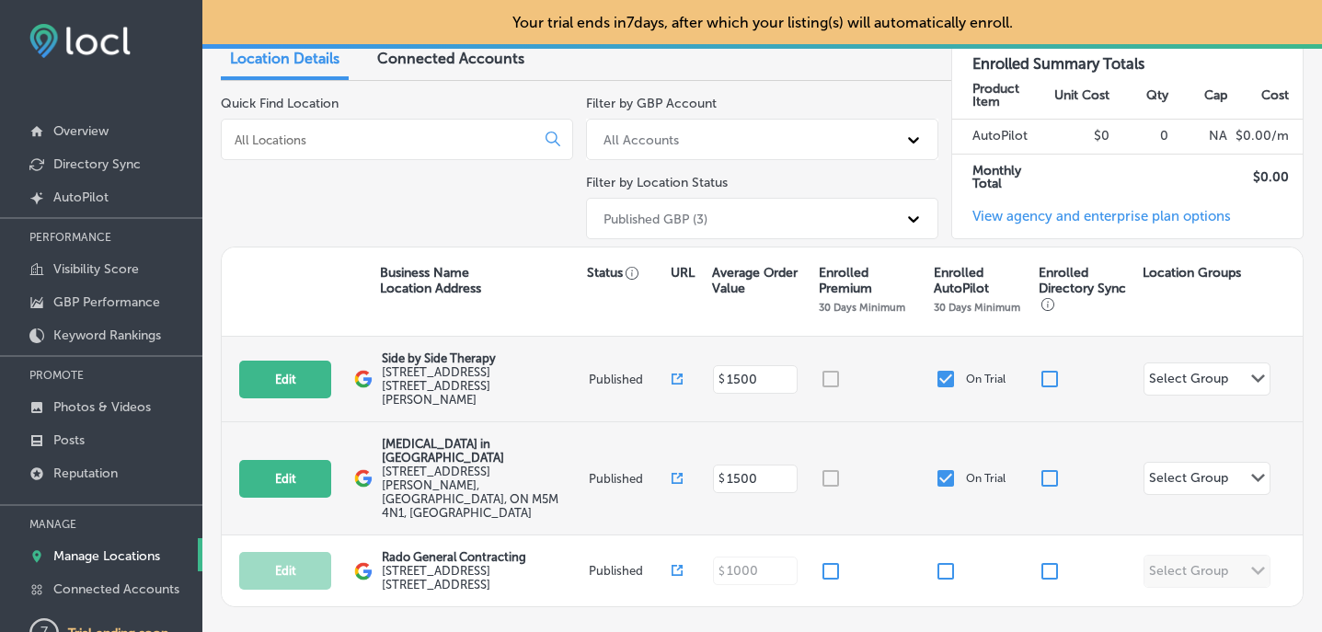
click at [1173, 371] on div "Select Group" at bounding box center [1188, 381] width 79 height 21
click at [1170, 410] on input "checkbox" at bounding box center [1166, 408] width 22 height 22
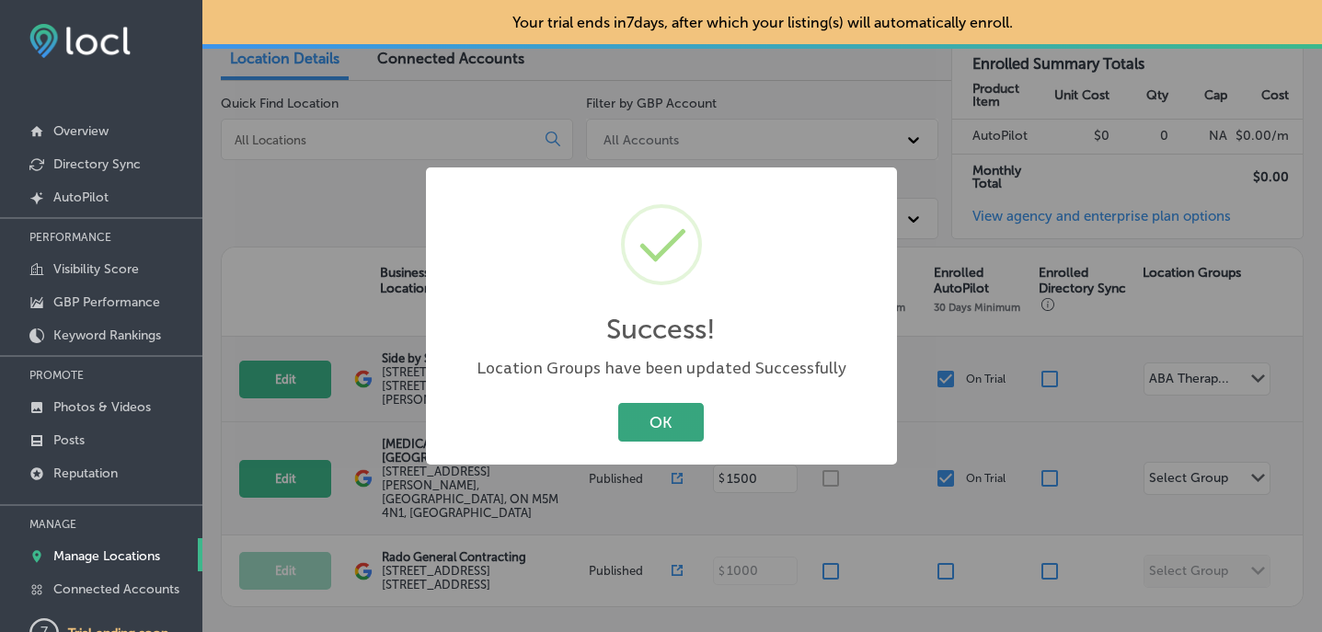
click at [677, 430] on button "OK" at bounding box center [661, 422] width 86 height 38
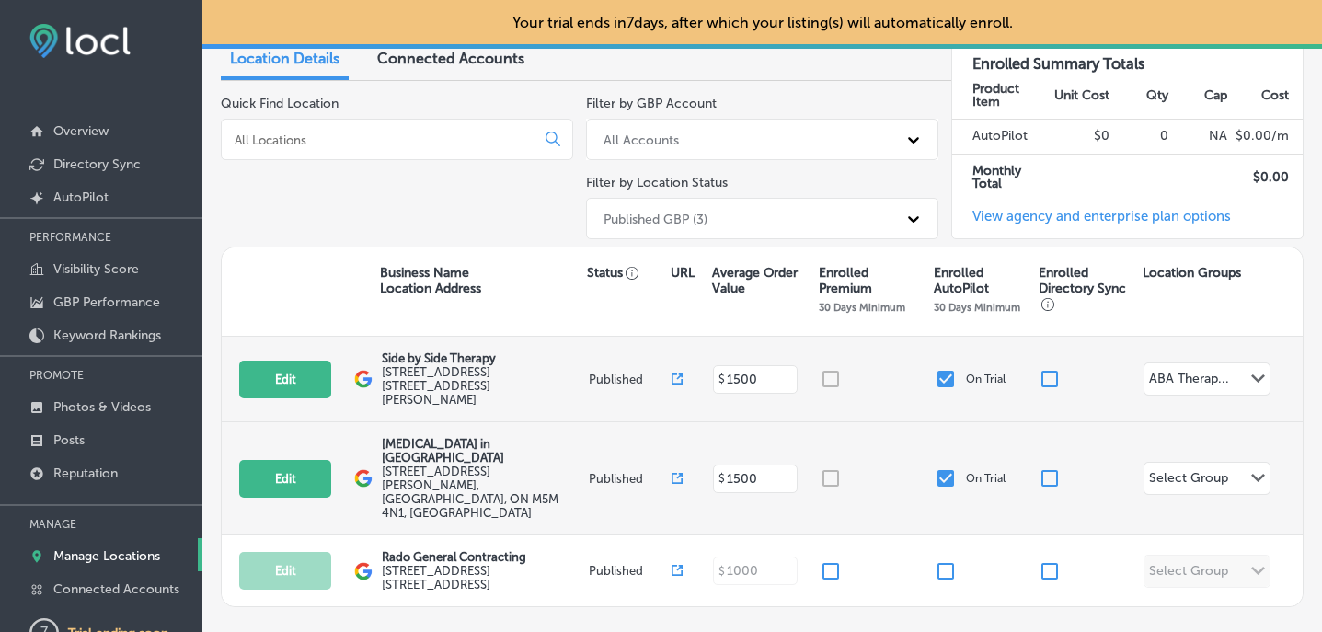
click at [1180, 470] on div "Select Group" at bounding box center [1188, 480] width 79 height 21
click at [1166, 477] on input "checkbox" at bounding box center [1166, 481] width 22 height 22
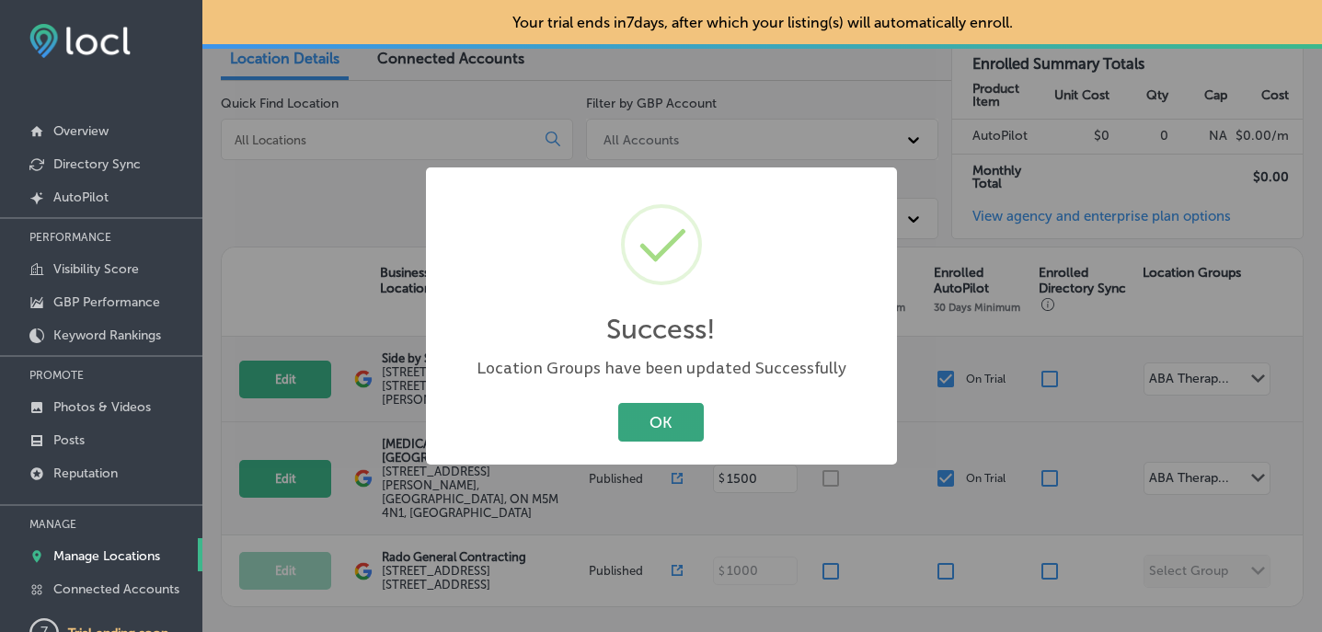
click at [678, 416] on button "OK" at bounding box center [661, 422] width 86 height 38
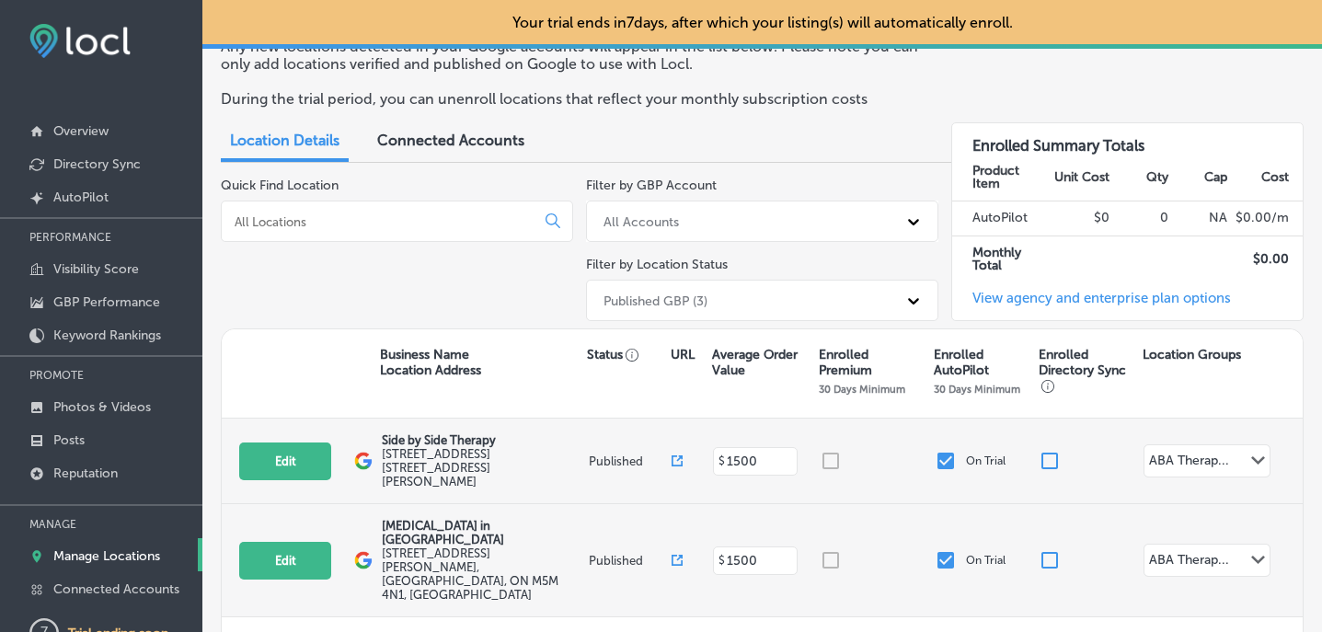
scroll to position [81, 0]
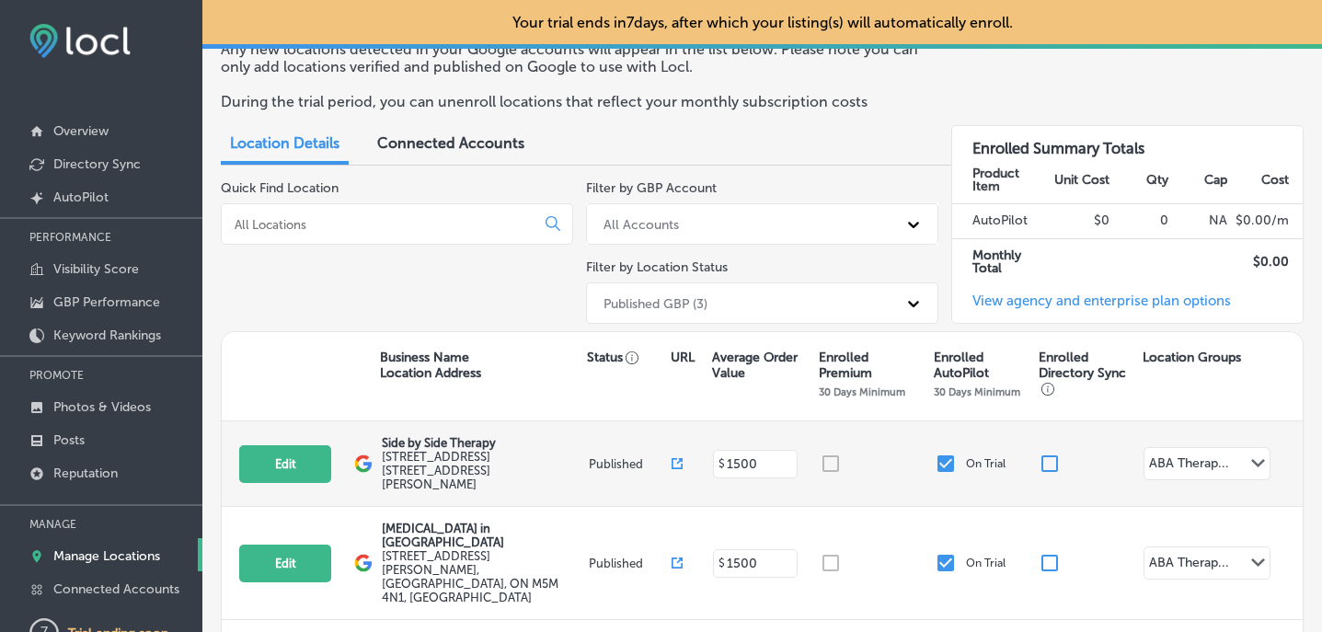
click at [485, 240] on div at bounding box center [397, 223] width 352 height 41
click at [658, 224] on div "All Accounts" at bounding box center [640, 224] width 75 height 16
click at [666, 273] on div "All Accounts" at bounding box center [762, 271] width 352 height 30
click at [639, 302] on div "Published GBP (3)" at bounding box center [655, 303] width 104 height 16
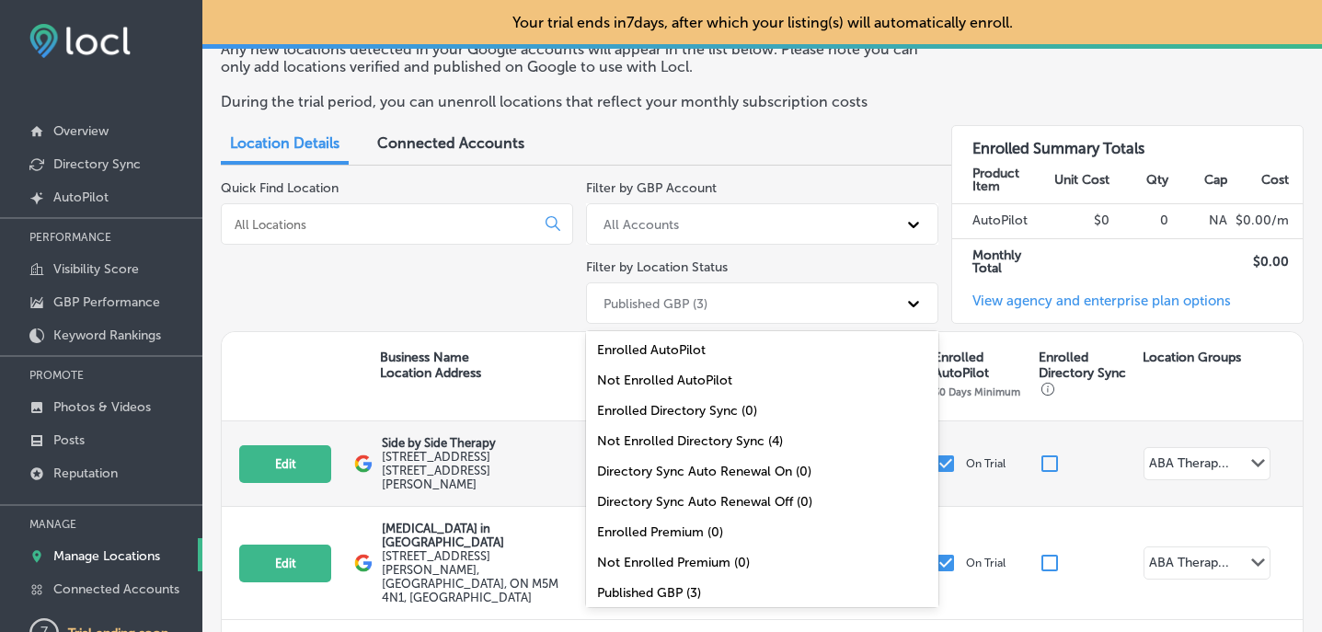
click at [534, 336] on div "Business Name Location Address Status URL Average Order Value Enrolled Premium …" at bounding box center [762, 376] width 1081 height 89
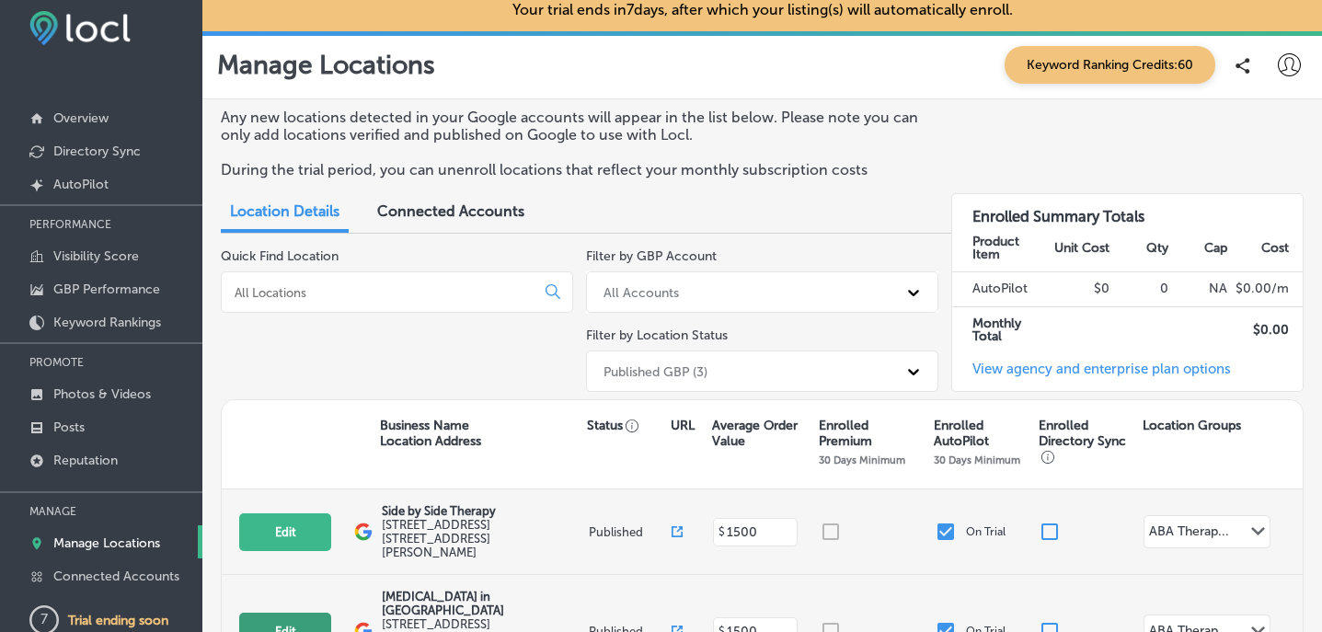
scroll to position [0, 0]
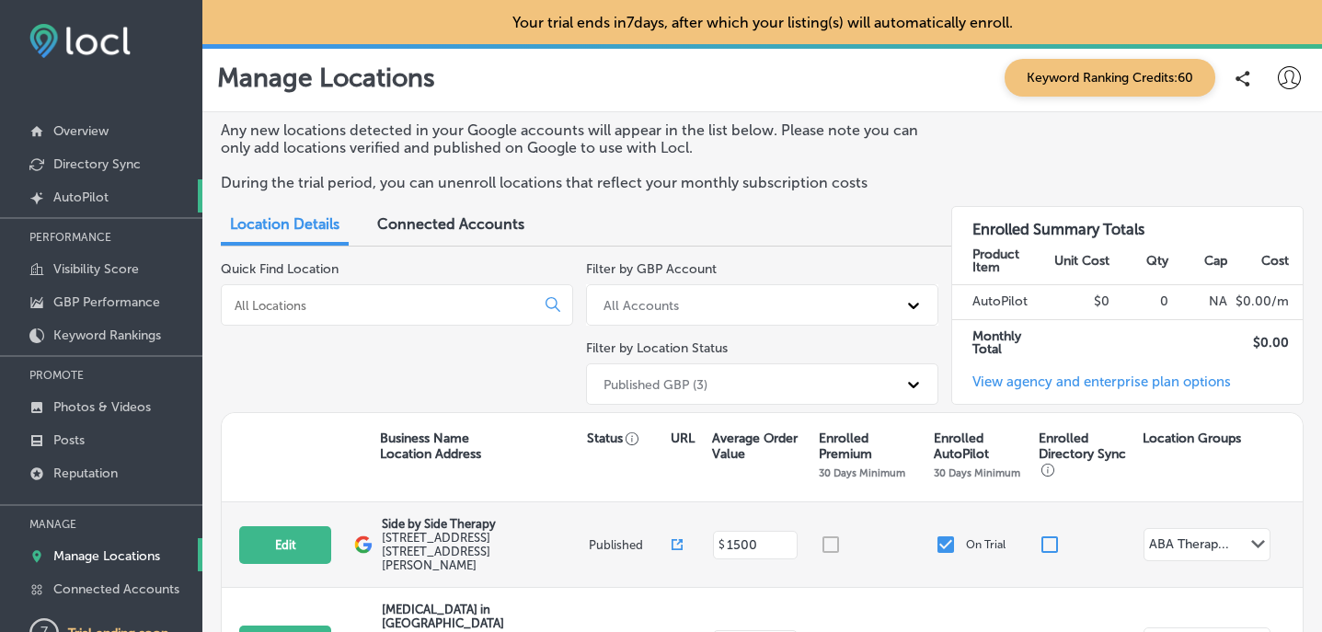
click at [99, 202] on p "AutoPilot" at bounding box center [80, 197] width 55 height 16
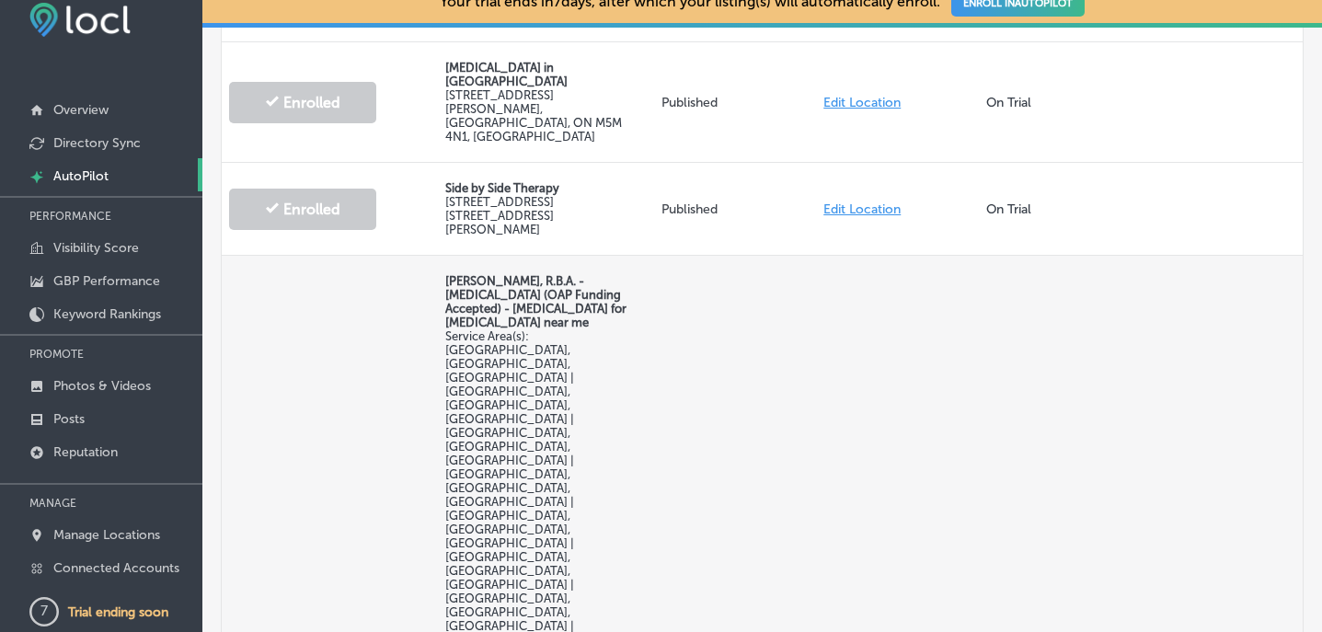
scroll to position [511, 0]
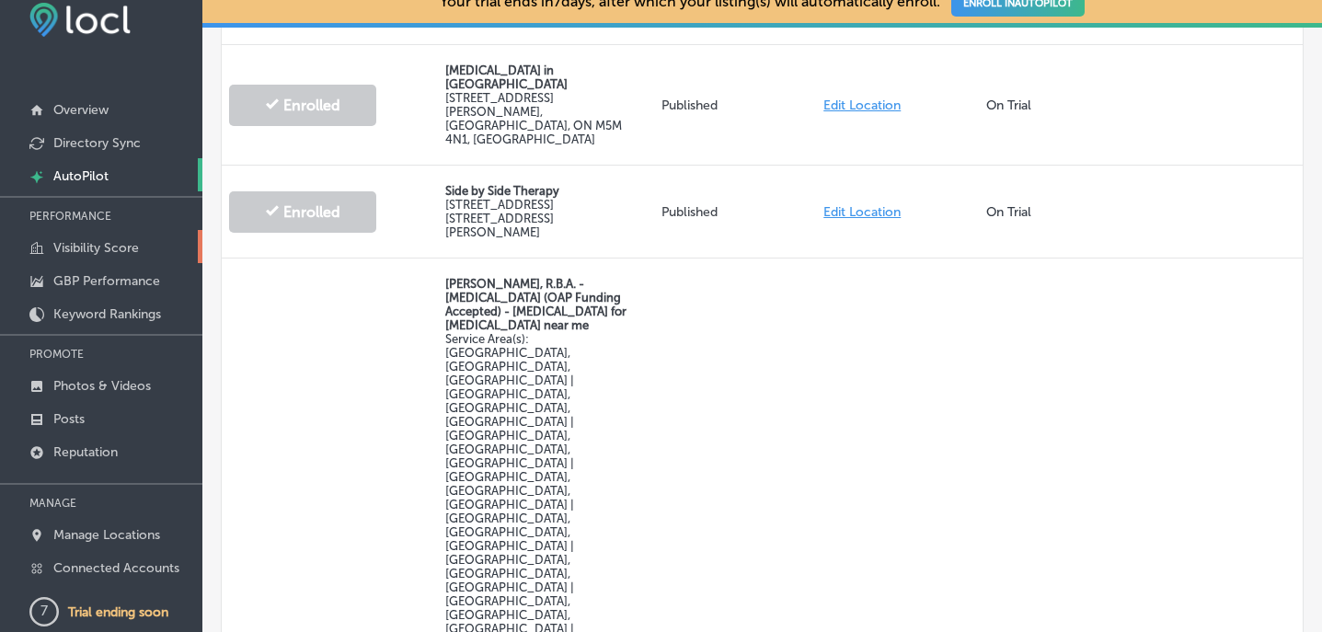
click at [98, 241] on p "Visibility Score" at bounding box center [96, 248] width 86 height 16
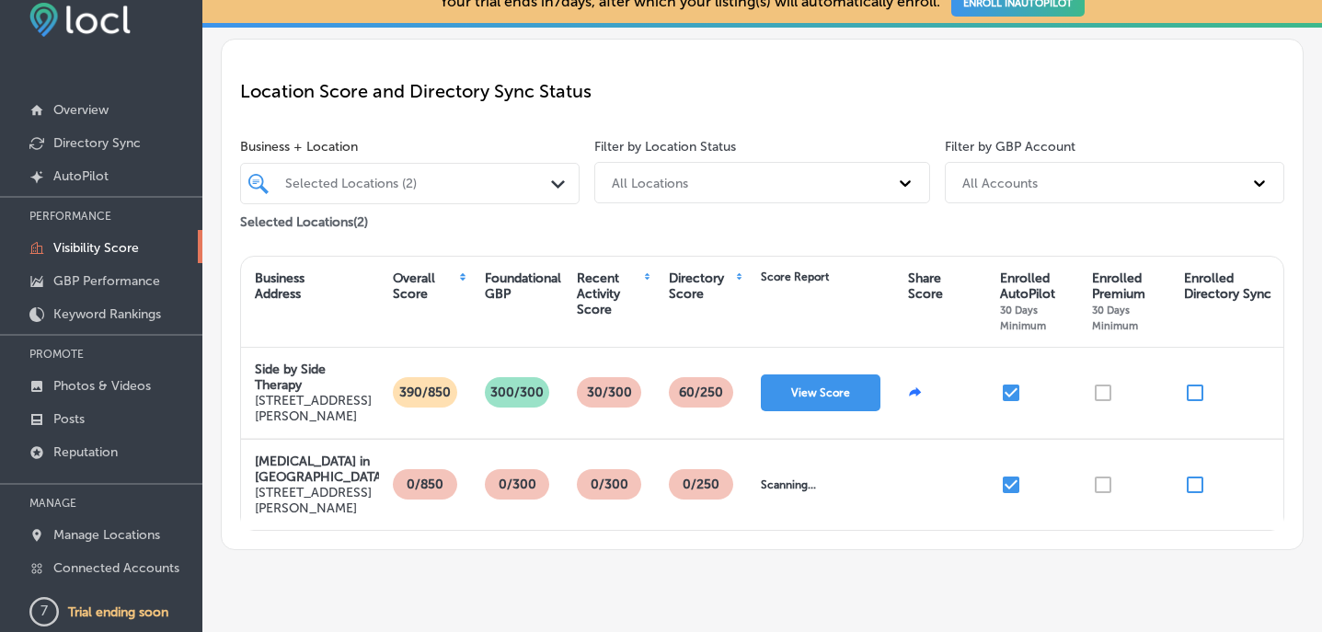
scroll to position [125, 0]
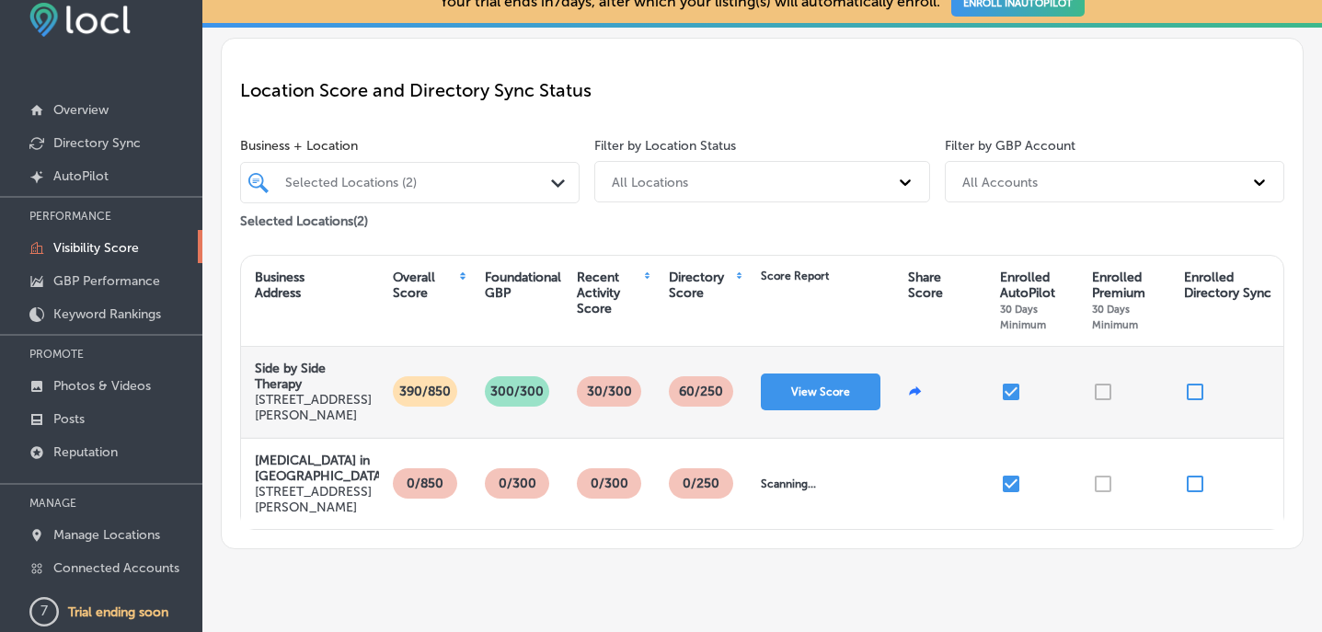
click at [1196, 392] on input "checkbox" at bounding box center [1195, 392] width 22 height 22
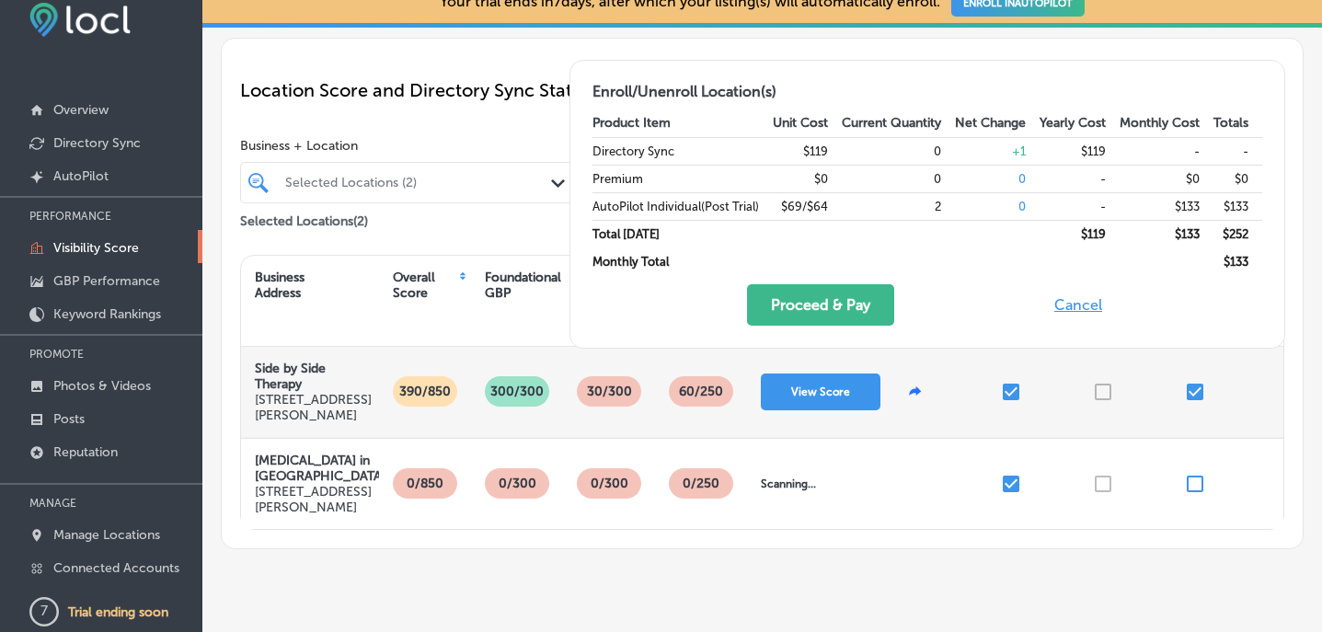
click at [1085, 304] on button "Cancel" at bounding box center [1078, 304] width 59 height 41
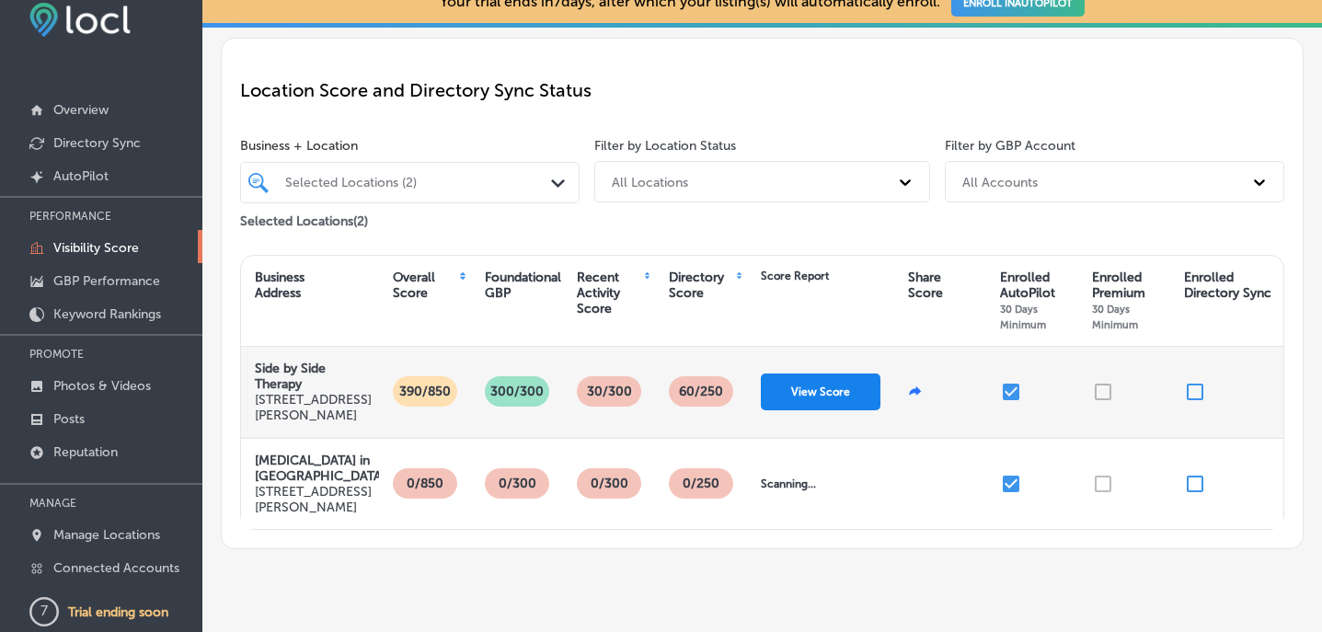
click at [799, 396] on button "View Score" at bounding box center [821, 391] width 120 height 37
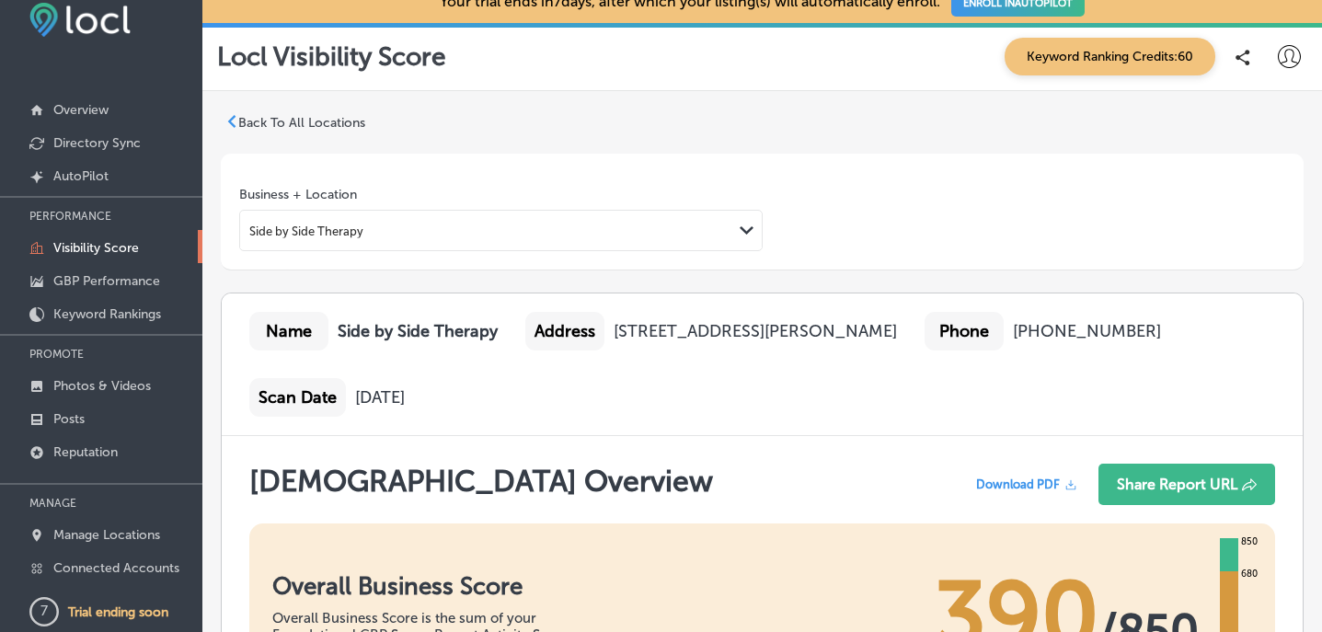
scroll to position [90, 0]
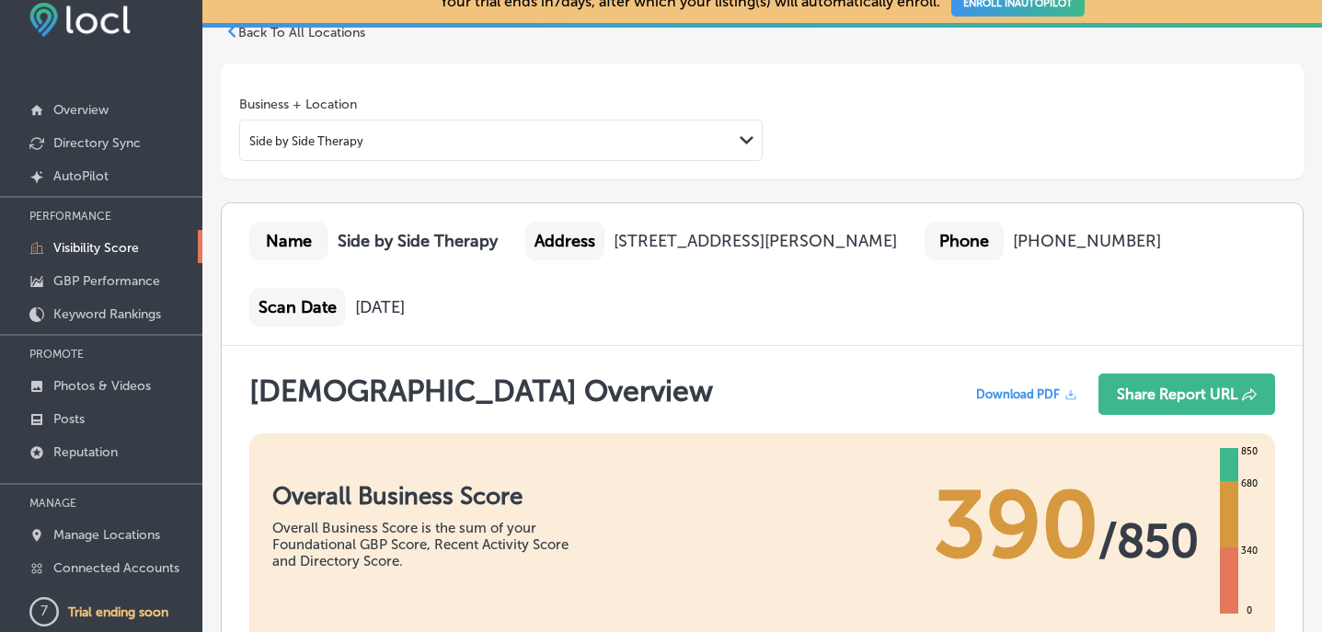
click at [1006, 388] on span "Download PDF" at bounding box center [1018, 394] width 84 height 14
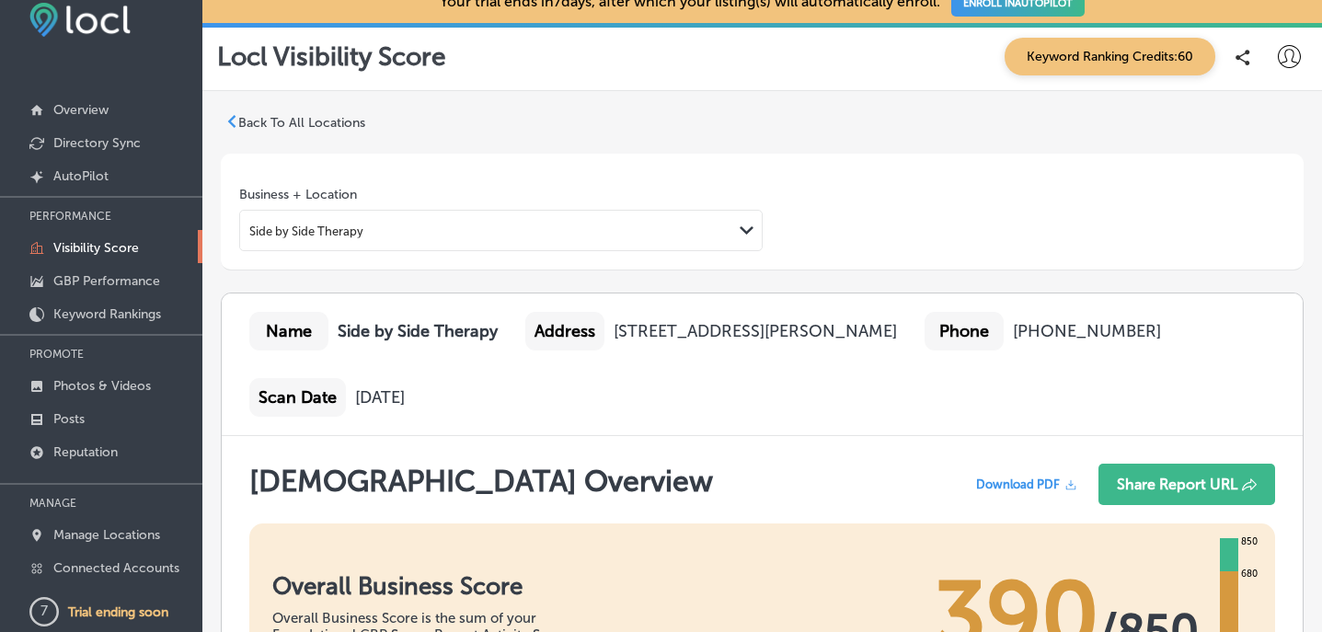
scroll to position [0, 0]
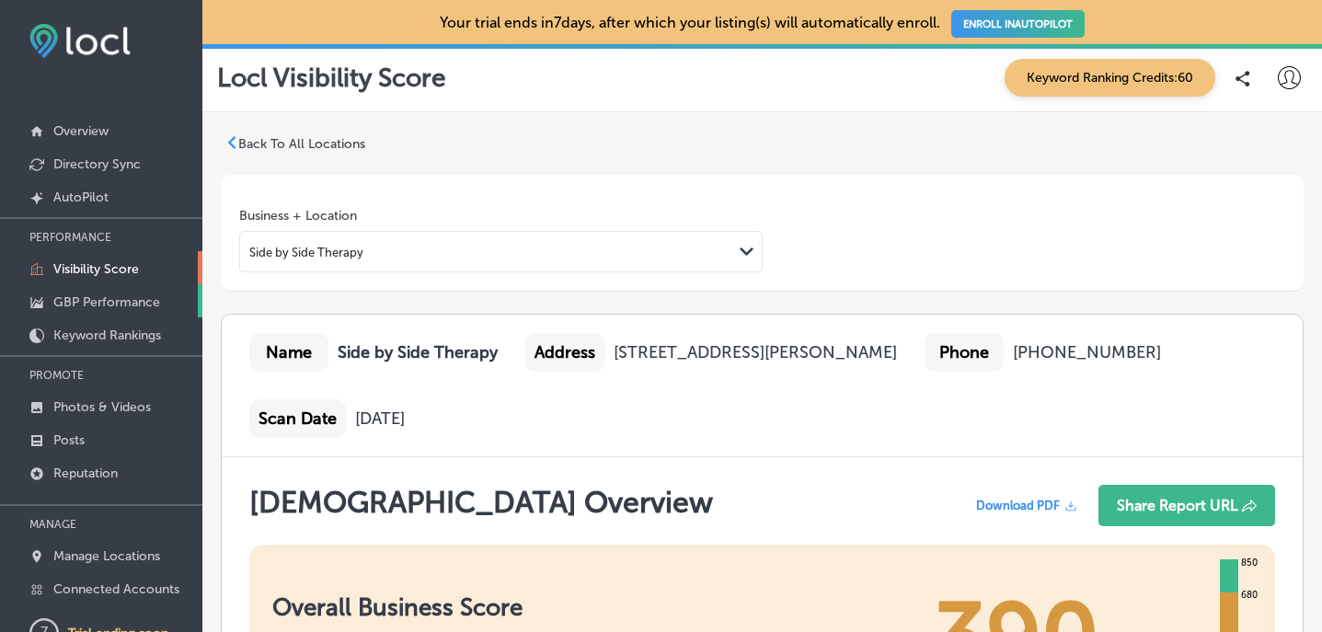
click at [86, 298] on p "GBP Performance" at bounding box center [106, 302] width 107 height 16
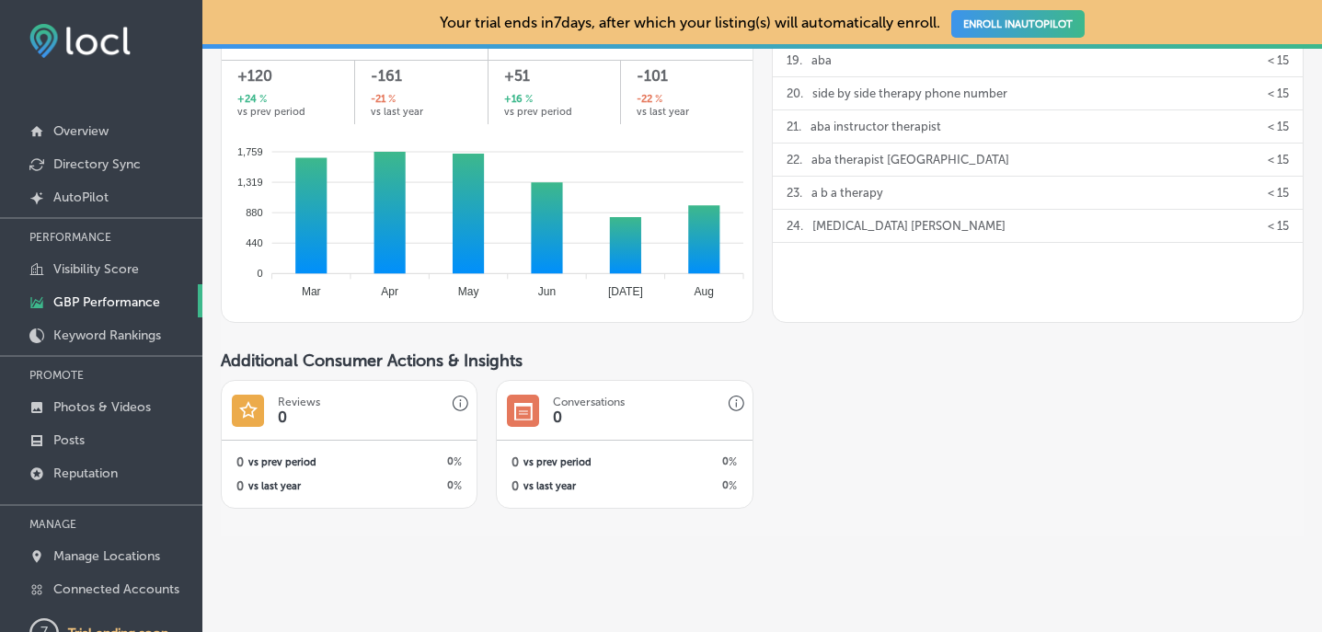
scroll to position [21, 0]
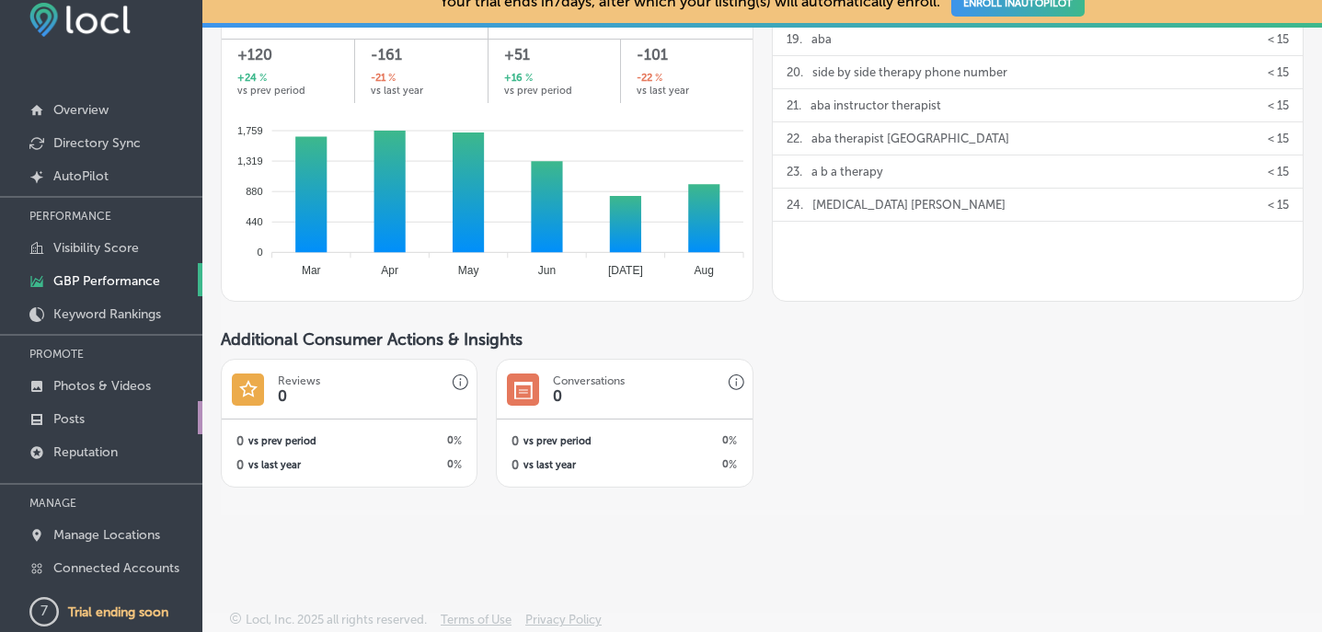
click at [97, 411] on link "Posts" at bounding box center [101, 417] width 202 height 33
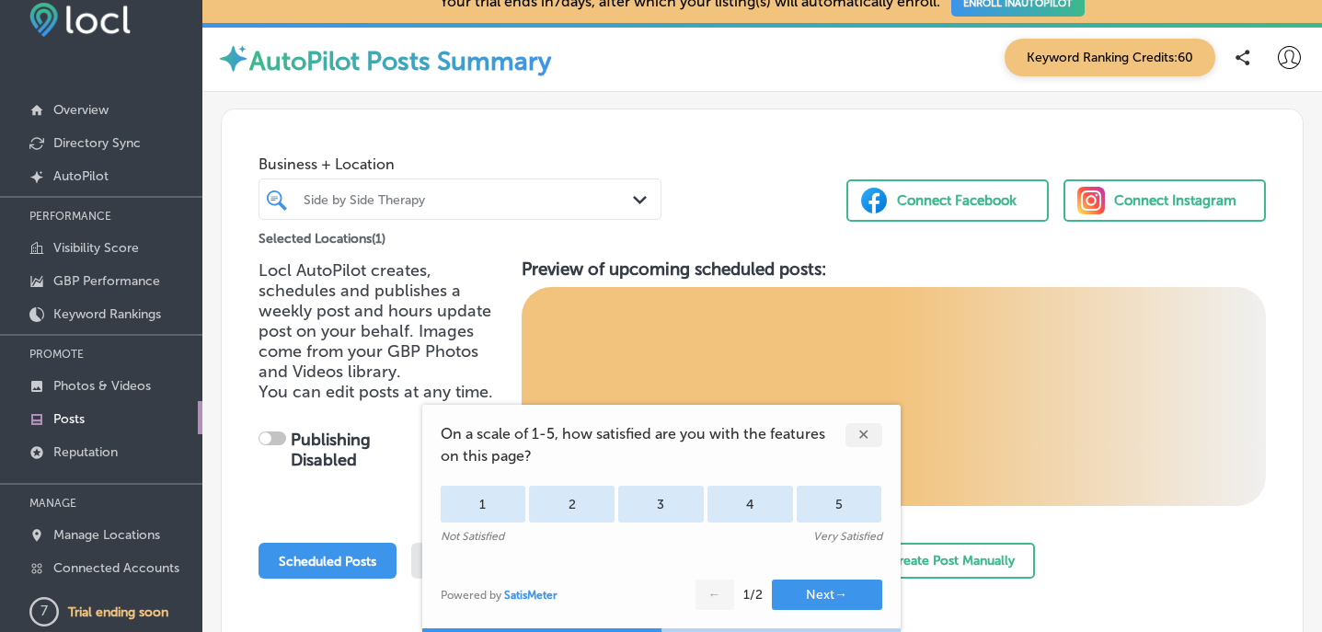
checkbox input "true"
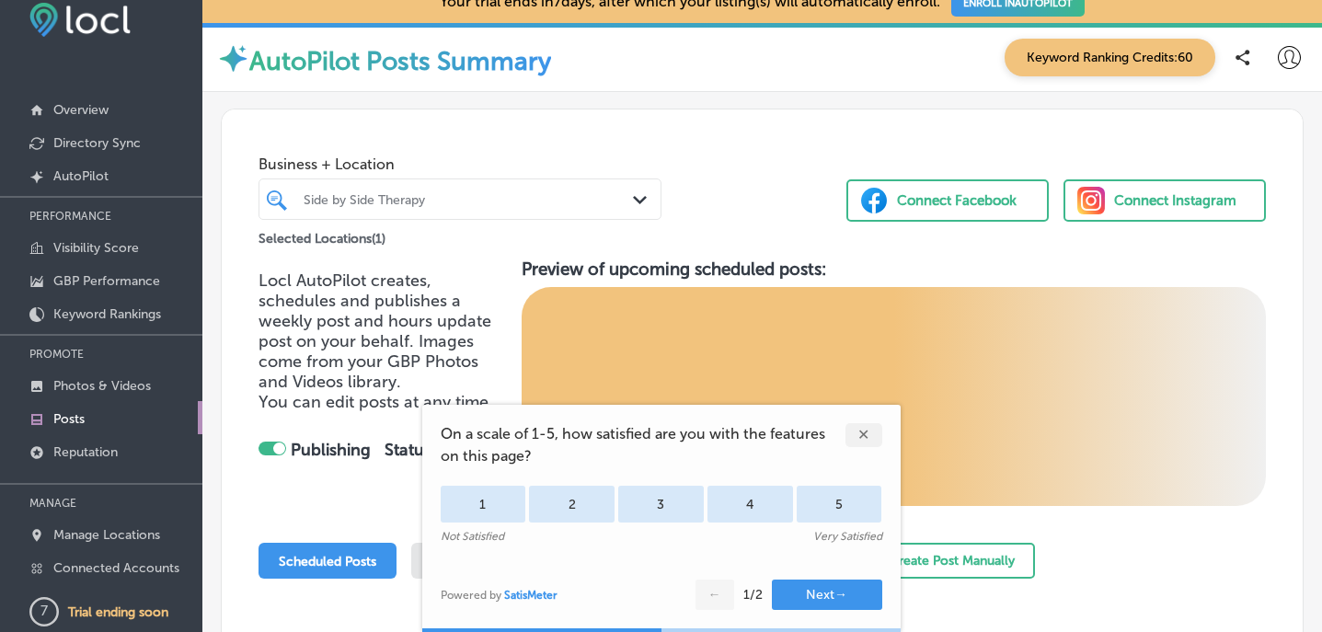
click at [863, 431] on div "✕" at bounding box center [863, 435] width 37 height 24
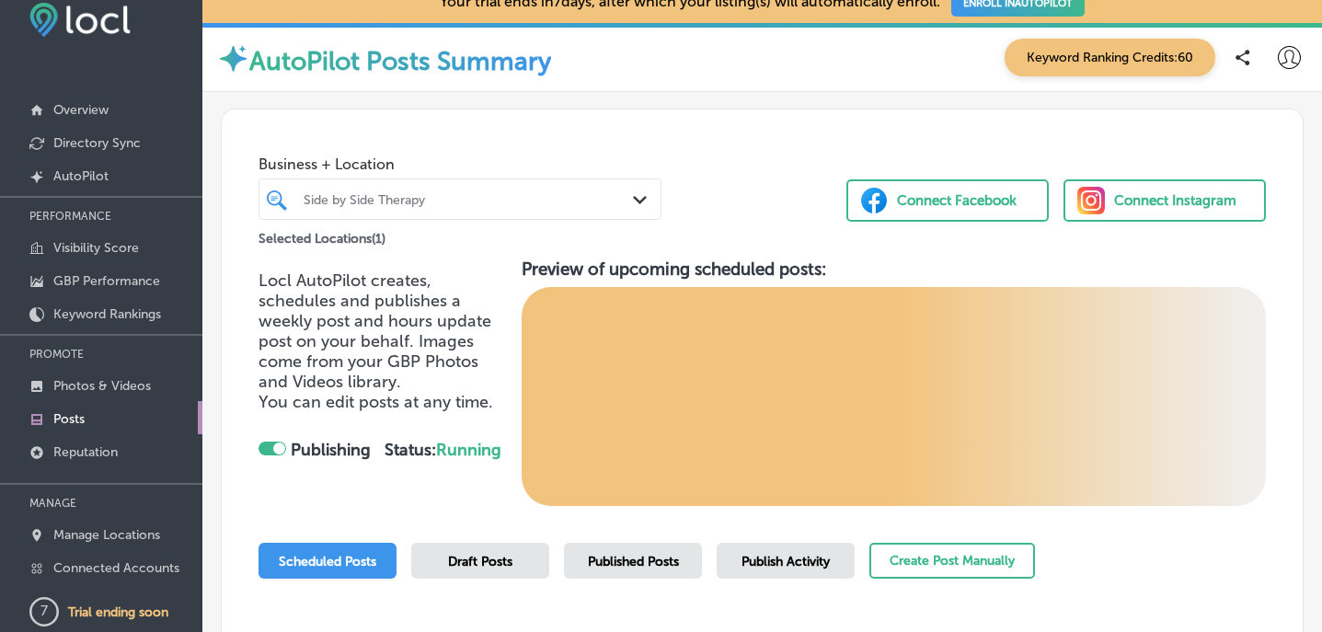
click at [939, 200] on div "Connect Facebook" at bounding box center [957, 201] width 120 height 28
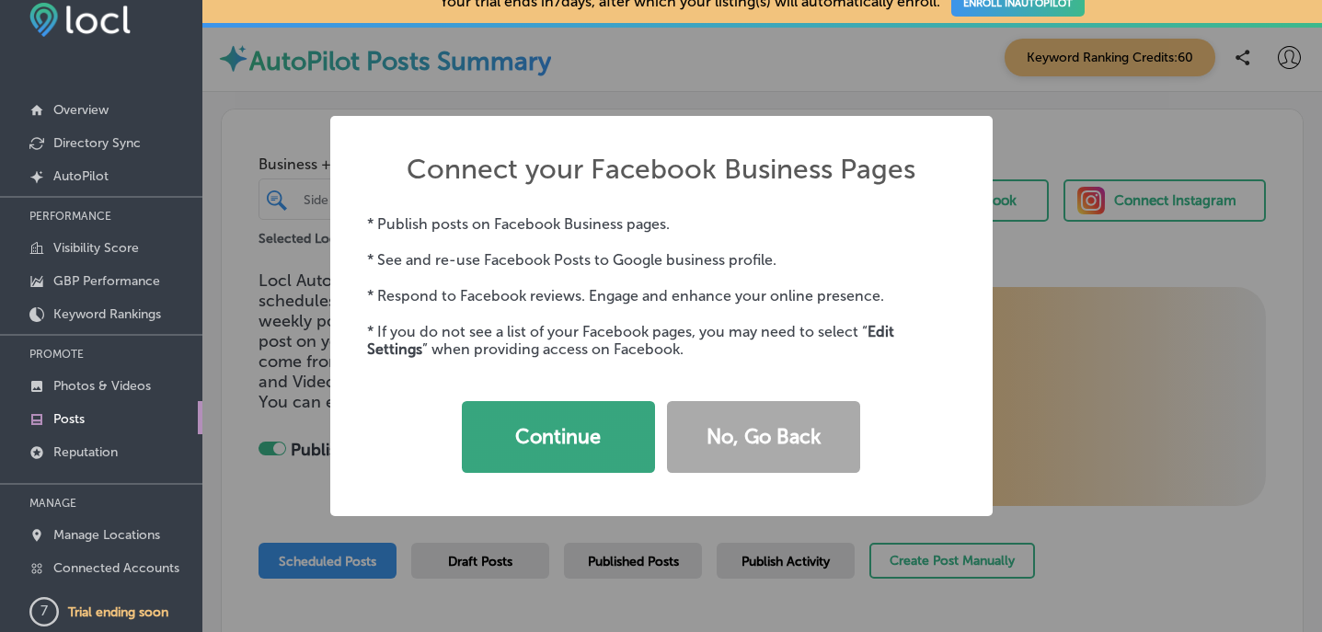
click at [566, 414] on button "Continue" at bounding box center [558, 437] width 193 height 72
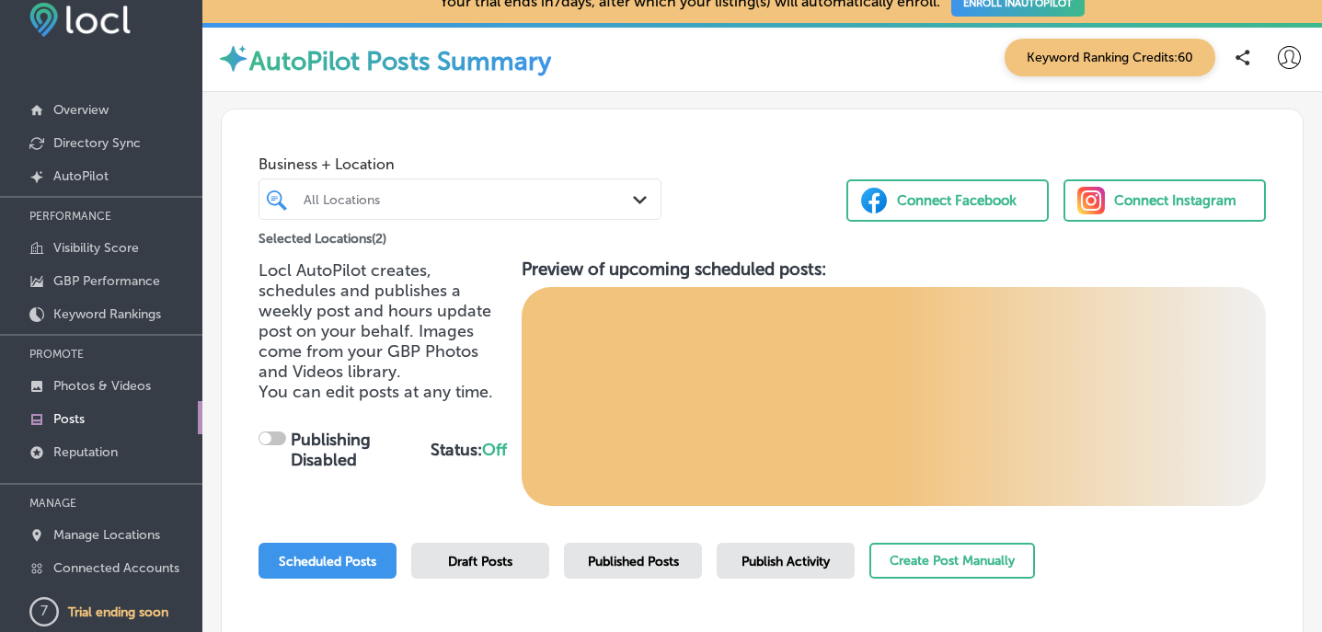
checkbox input "true"
click at [1114, 203] on div "Connect Instagram" at bounding box center [1175, 201] width 122 height 28
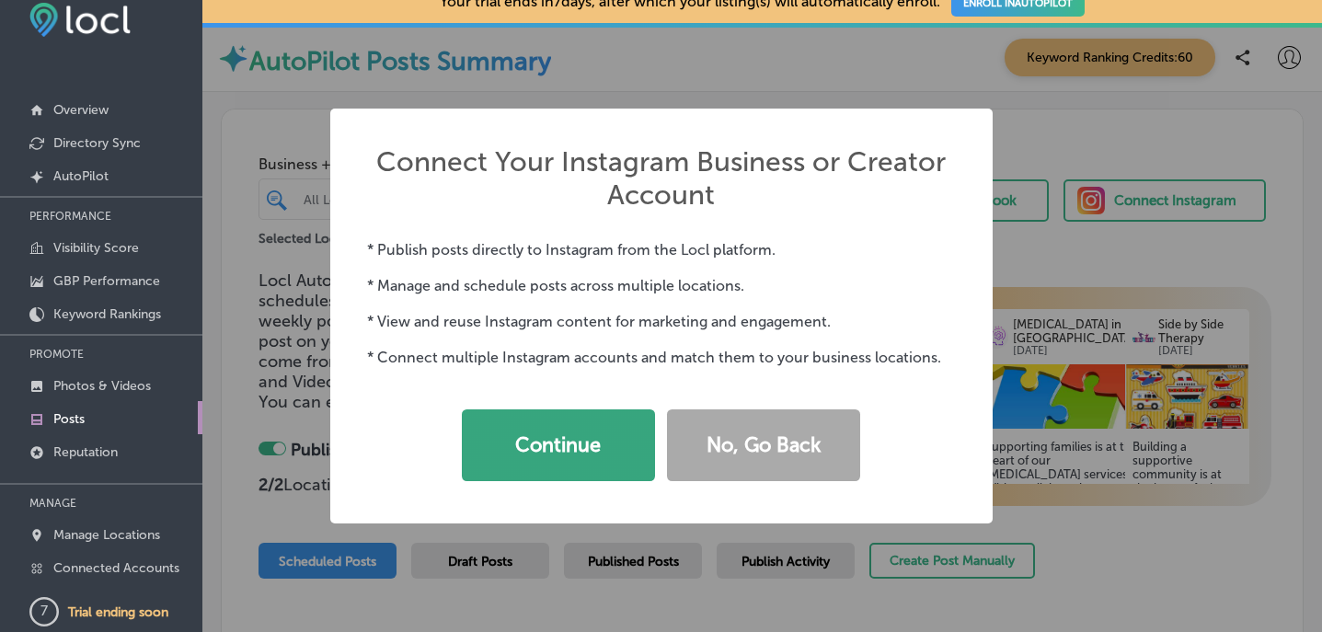
click at [557, 441] on button "Continue" at bounding box center [558, 445] width 193 height 72
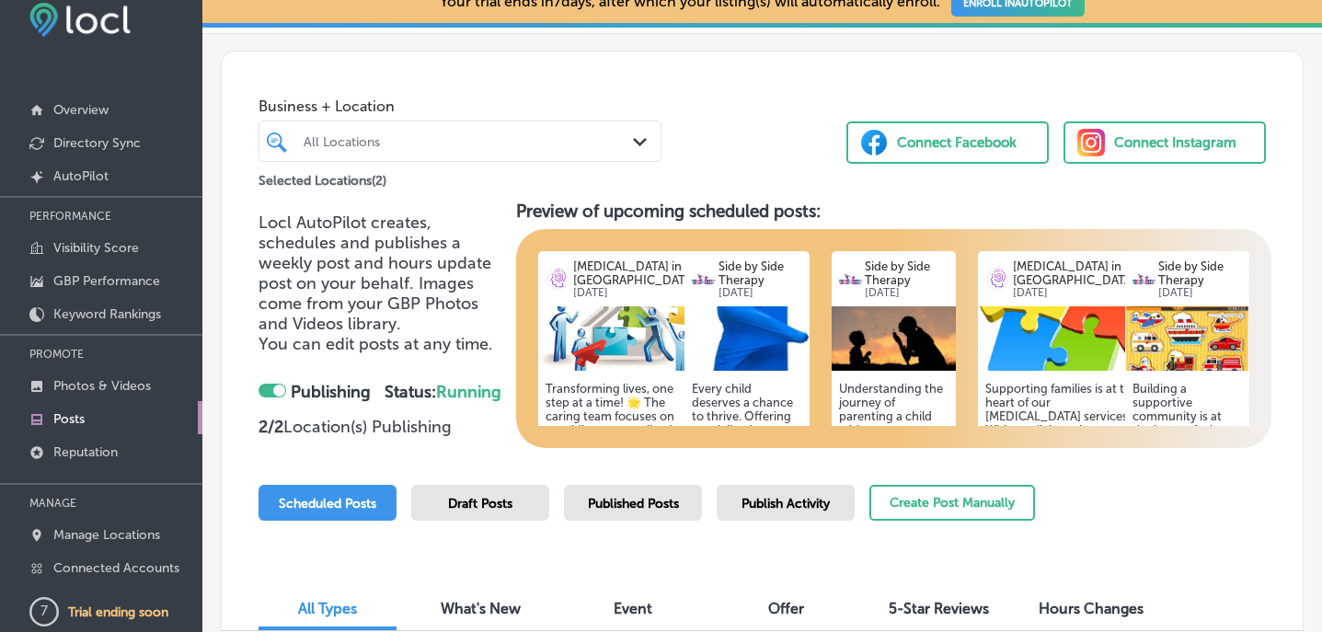
scroll to position [51, 0]
